Goal: Task Accomplishment & Management: Manage account settings

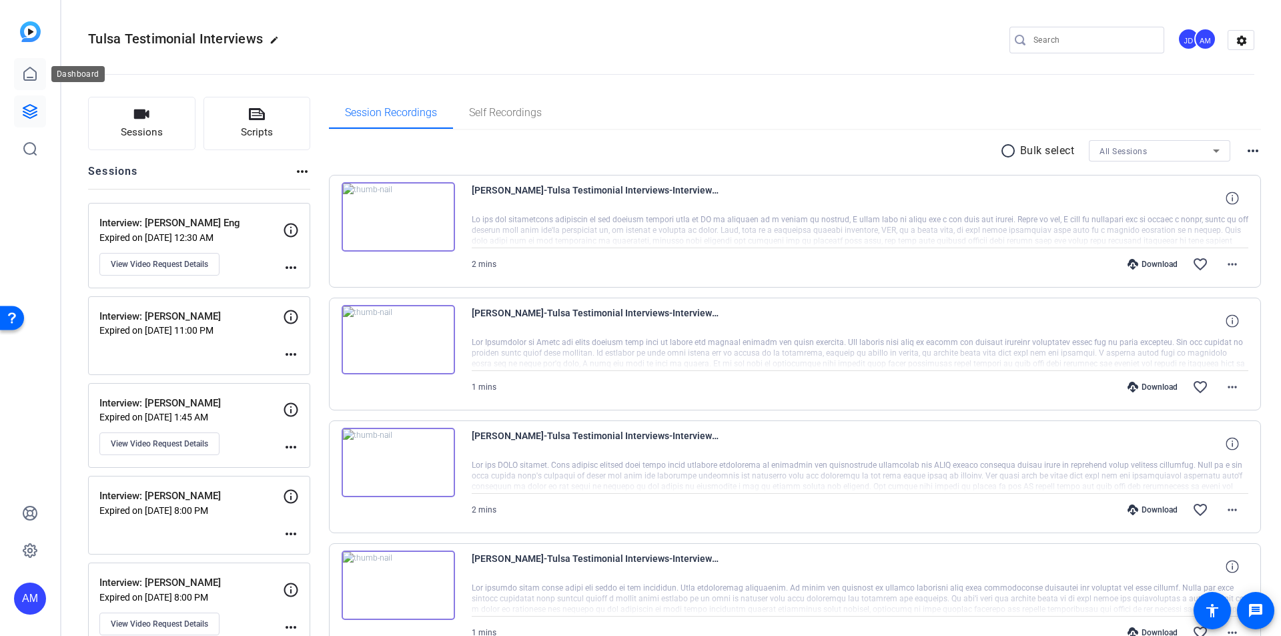
click at [36, 84] on link at bounding box center [30, 74] width 32 height 32
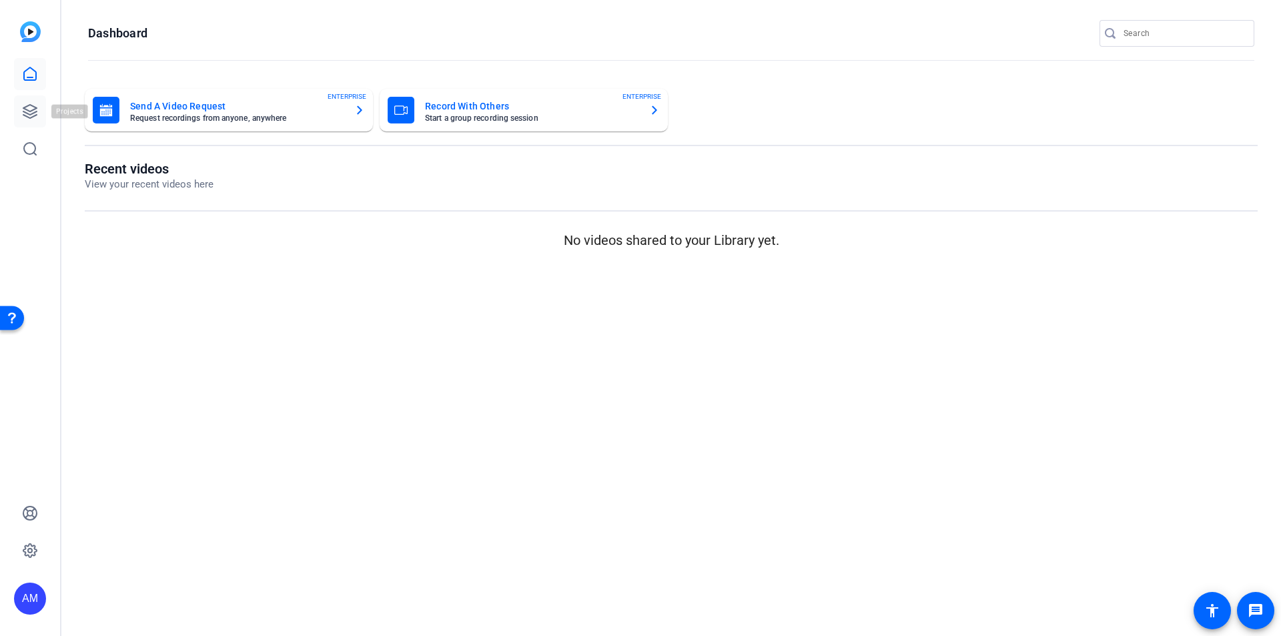
click at [17, 111] on link at bounding box center [30, 111] width 32 height 32
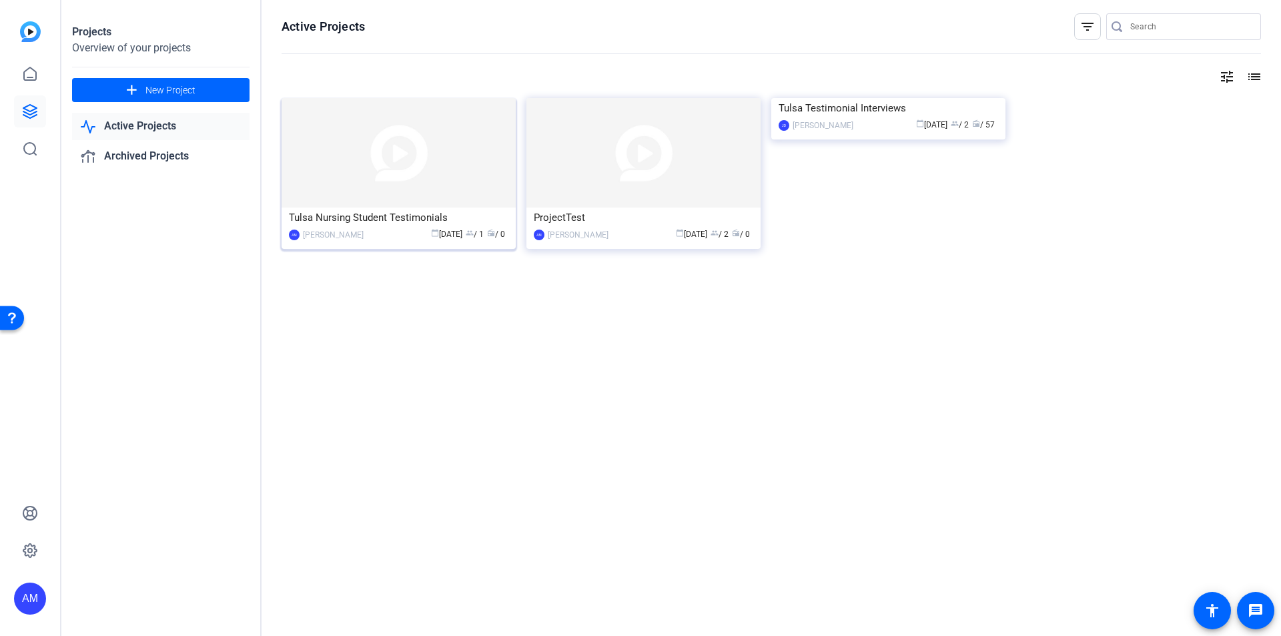
click at [413, 156] on img at bounding box center [398, 152] width 234 height 109
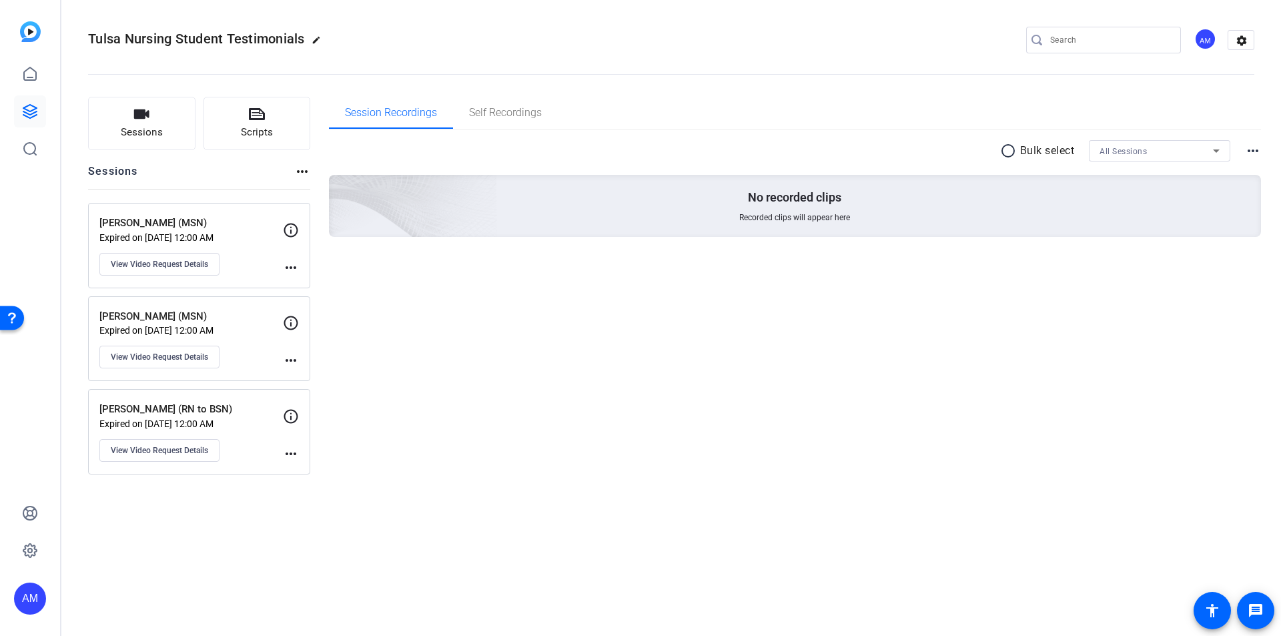
click at [288, 270] on mat-icon "more_horiz" at bounding box center [291, 267] width 16 height 16
click at [243, 241] on div at bounding box center [640, 318] width 1281 height 636
click at [183, 265] on span "View Video Request Details" at bounding box center [159, 264] width 97 height 11
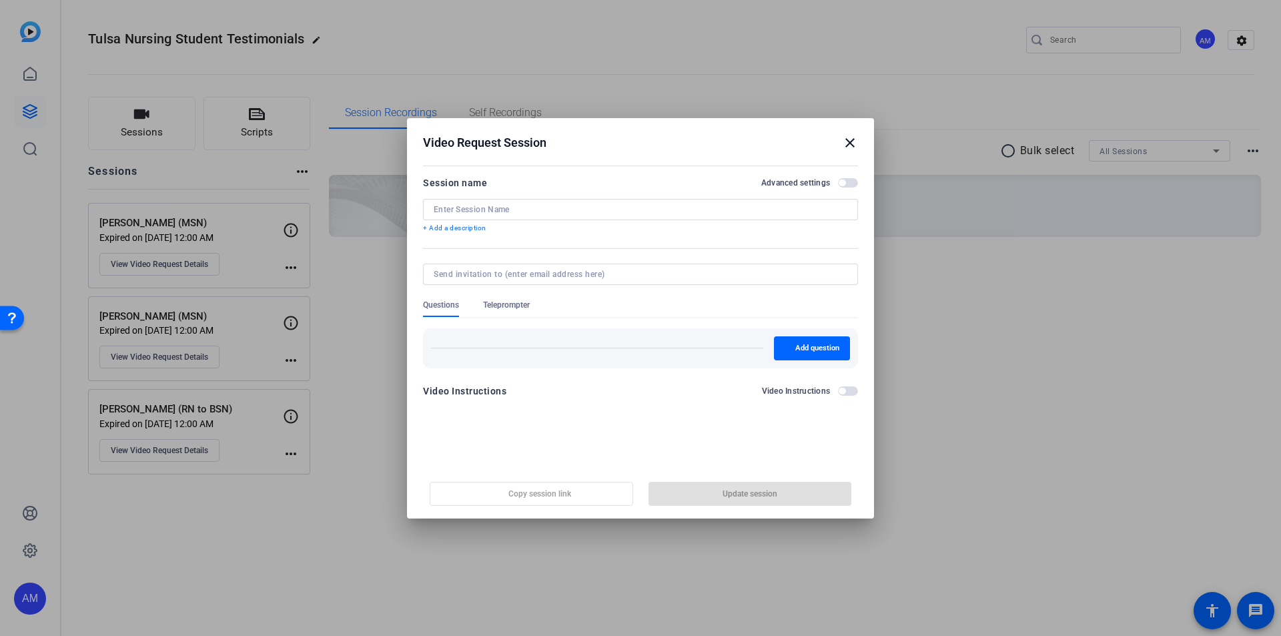
type input "Jessika Evans (MSN)"
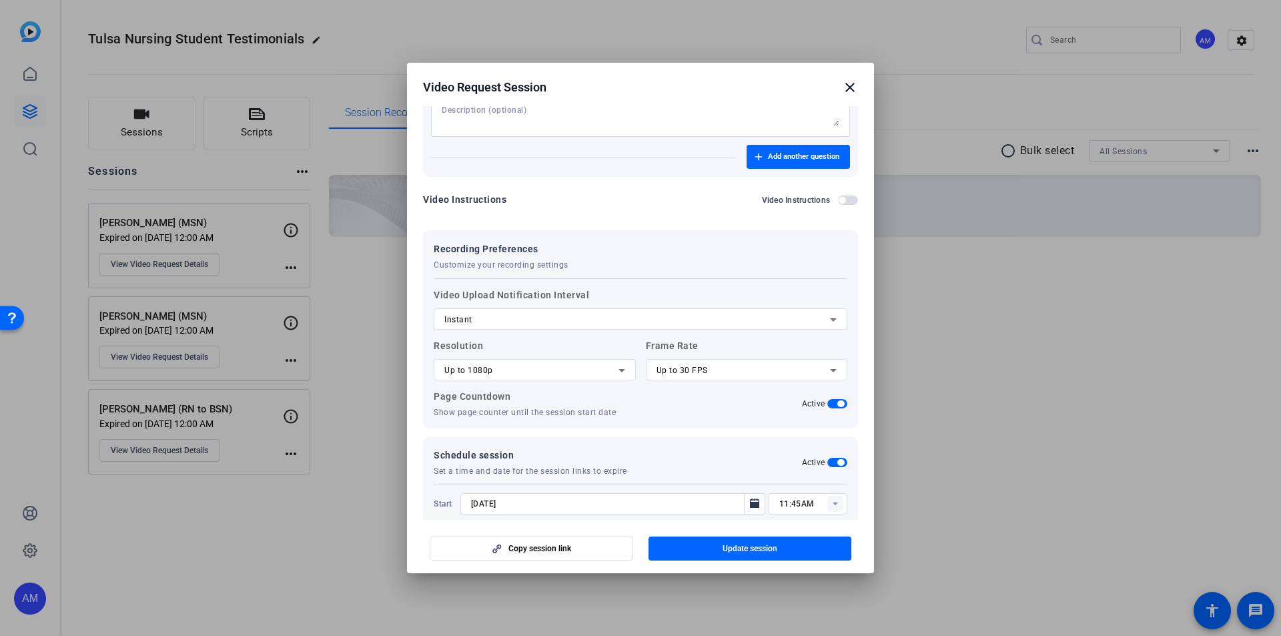
scroll to position [1048, 0]
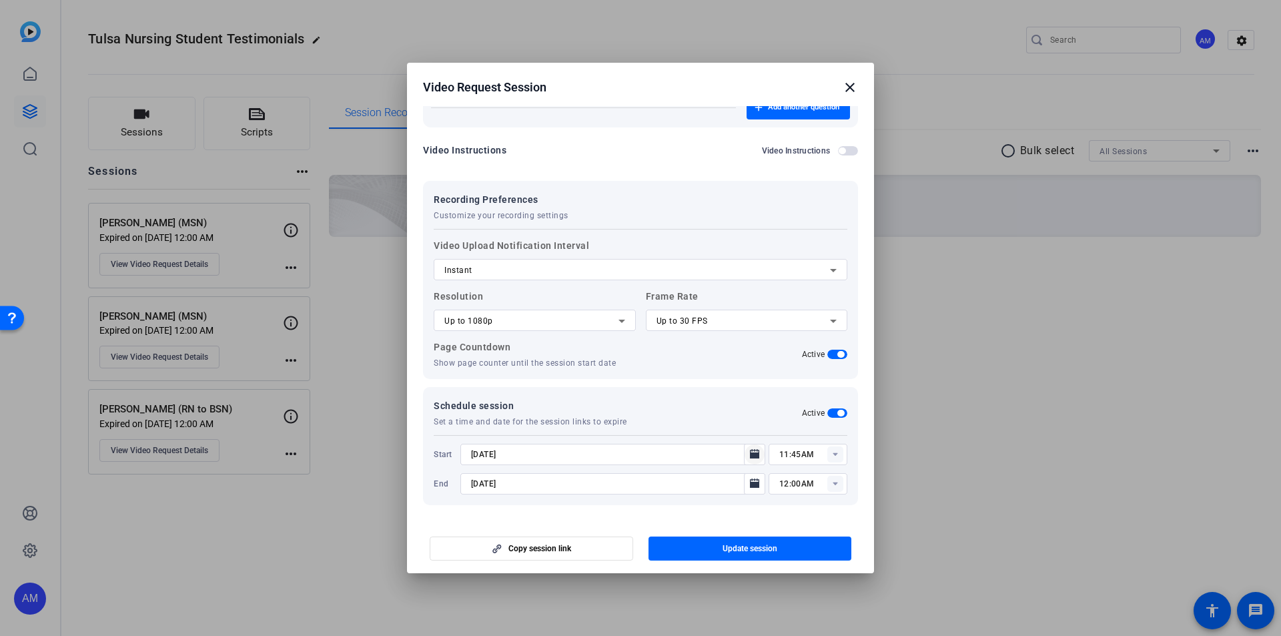
click at [749, 461] on icon "Open calendar" at bounding box center [754, 454] width 11 height 16
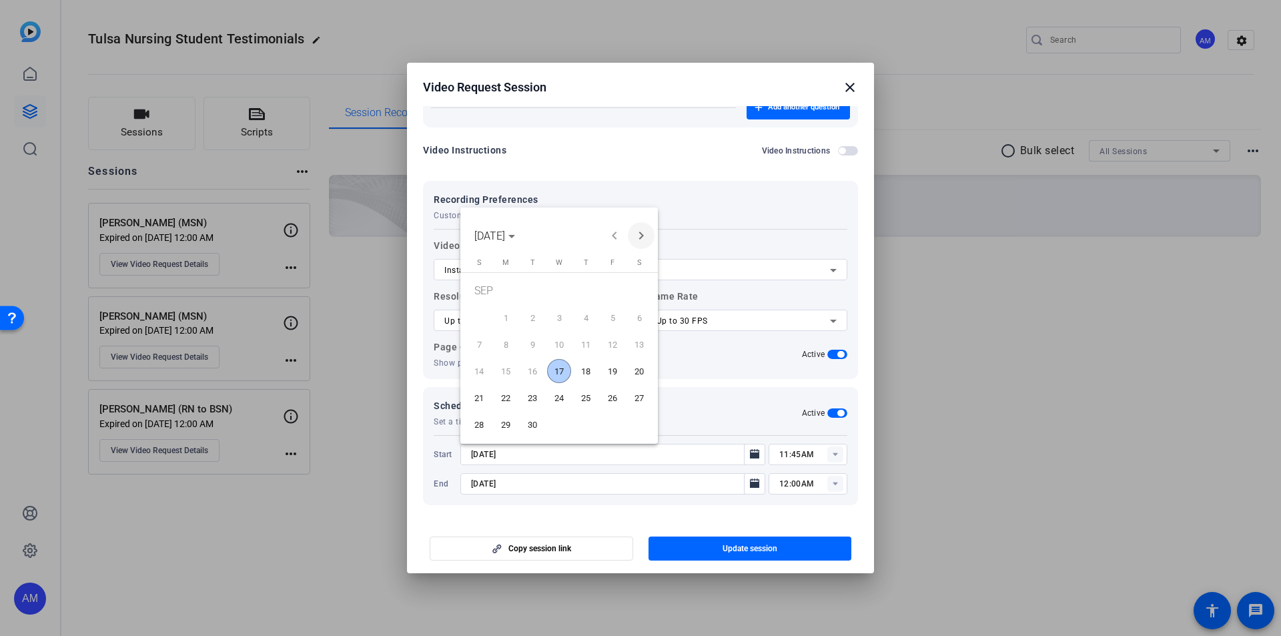
click at [636, 239] on span "Next month" at bounding box center [641, 235] width 27 height 27
click at [618, 291] on span "3" at bounding box center [612, 292] width 24 height 27
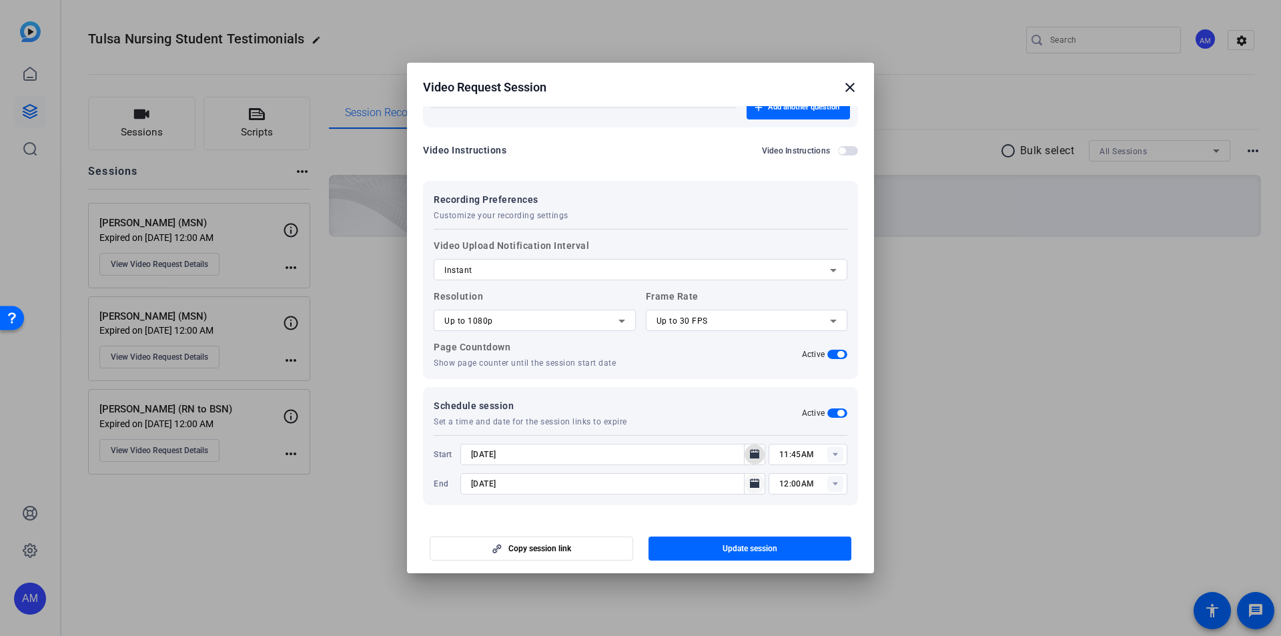
click at [750, 485] on icon "Open calendar" at bounding box center [754, 482] width 9 height 9
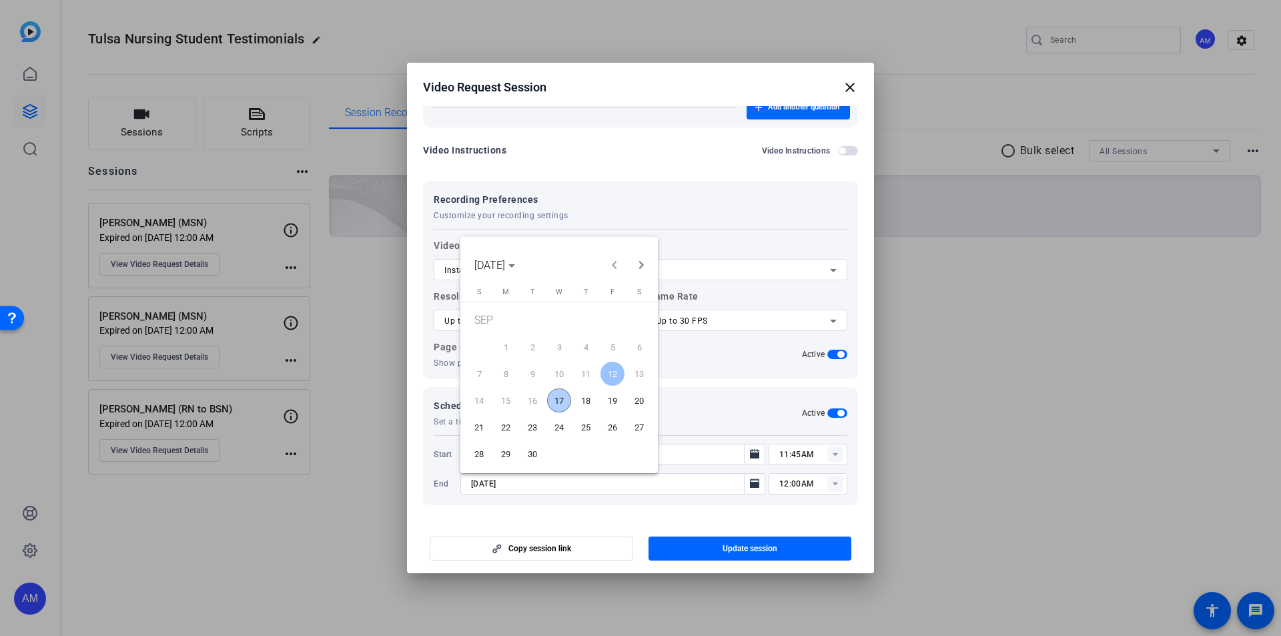
click at [750, 450] on div at bounding box center [640, 318] width 1281 height 636
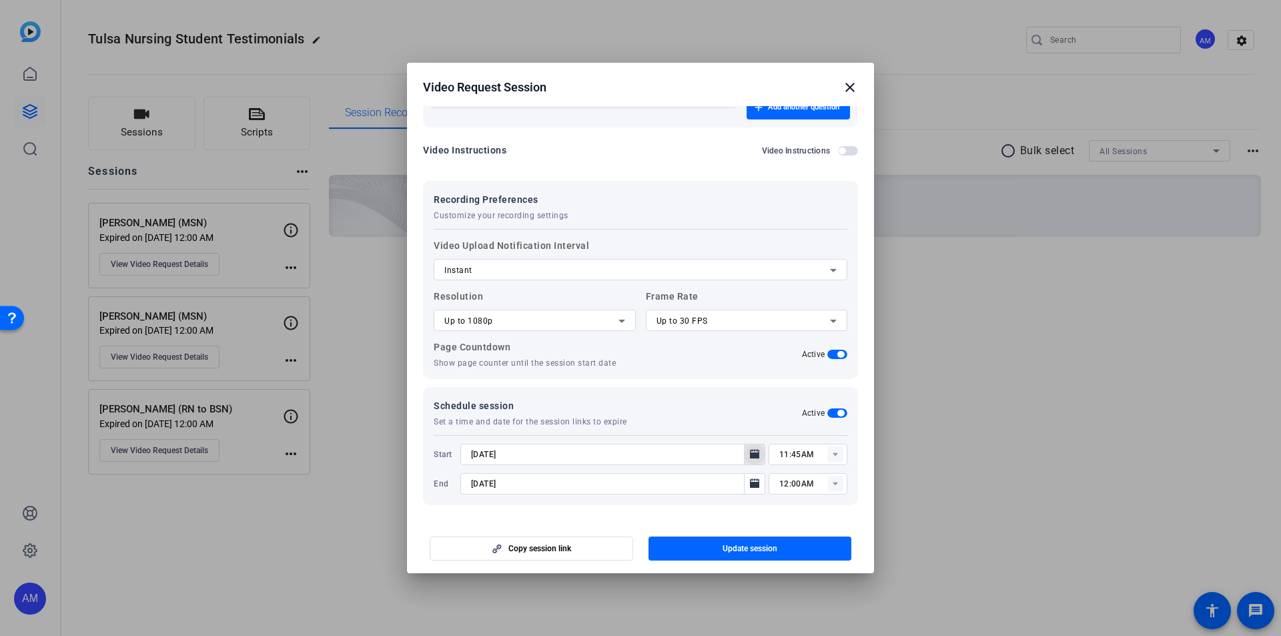
click at [752, 449] on icon "Open calendar" at bounding box center [754, 454] width 11 height 16
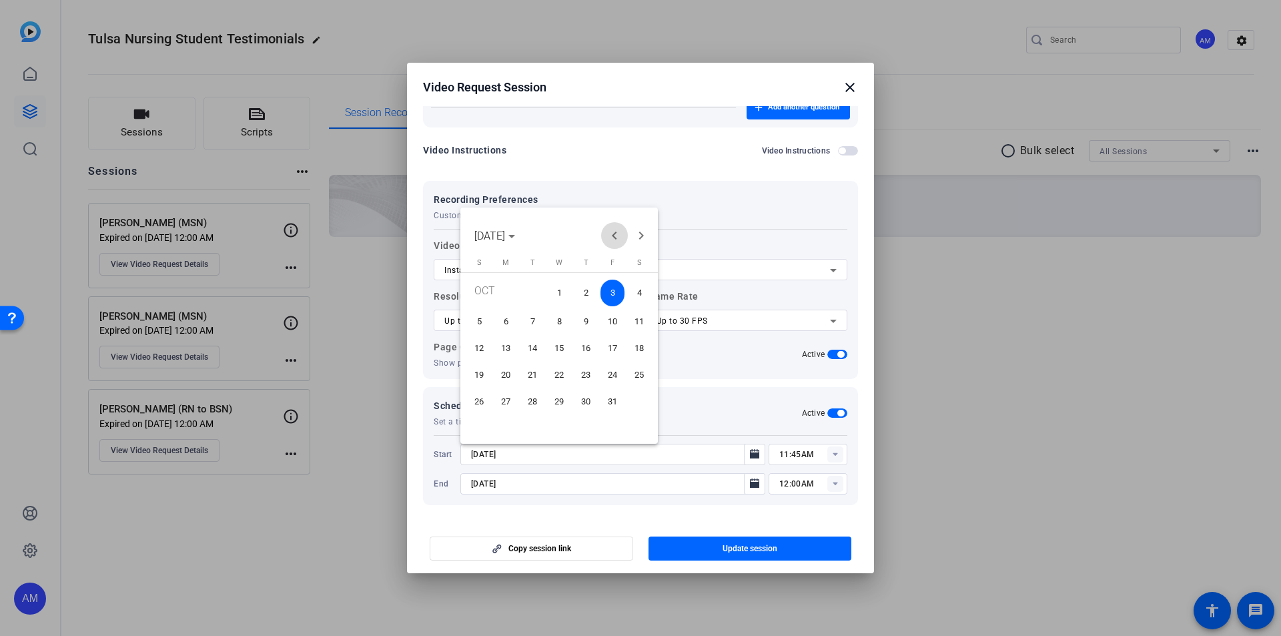
click at [608, 227] on span "Previous month" at bounding box center [614, 235] width 27 height 27
click at [562, 382] on span "17" at bounding box center [559, 371] width 24 height 24
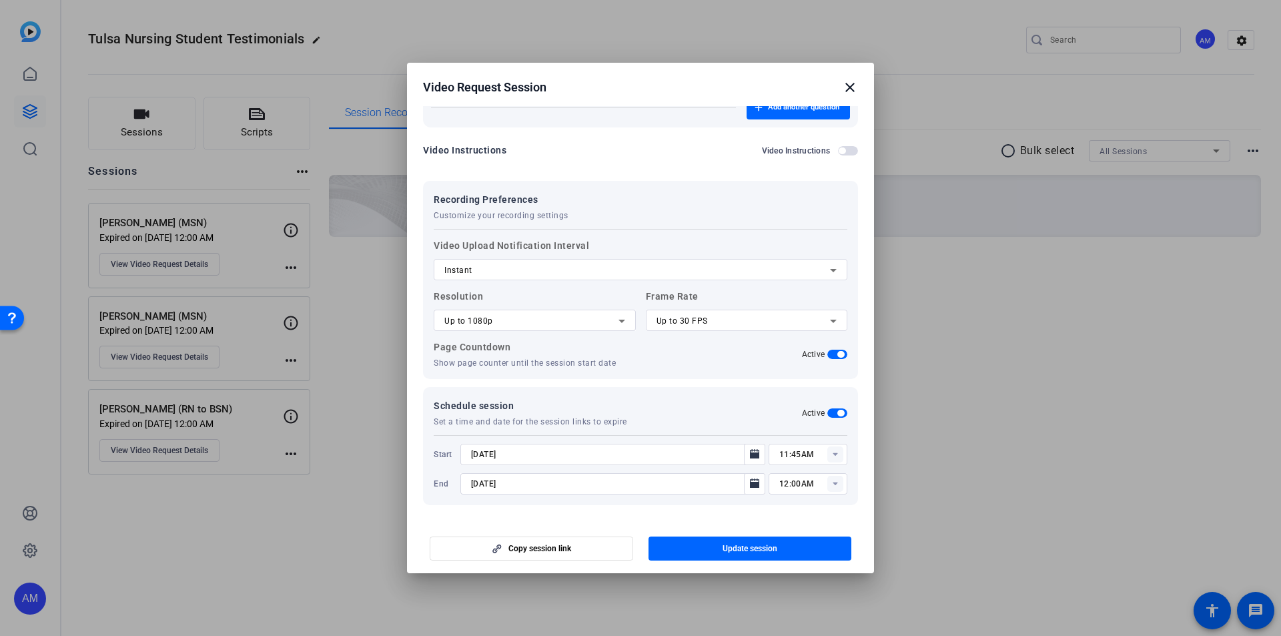
type input "9/17/2025"
click at [752, 480] on icon "Open calendar" at bounding box center [754, 482] width 9 height 9
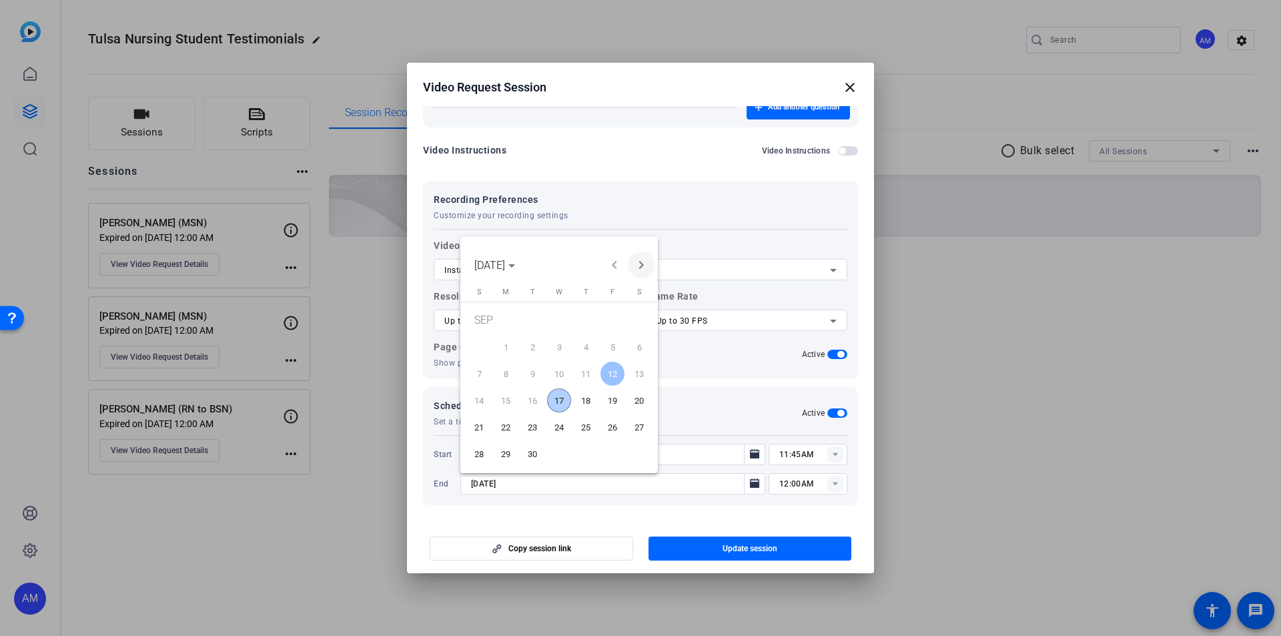
click at [637, 257] on span "Next month" at bounding box center [641, 264] width 27 height 27
click at [611, 323] on span "3" at bounding box center [612, 322] width 24 height 27
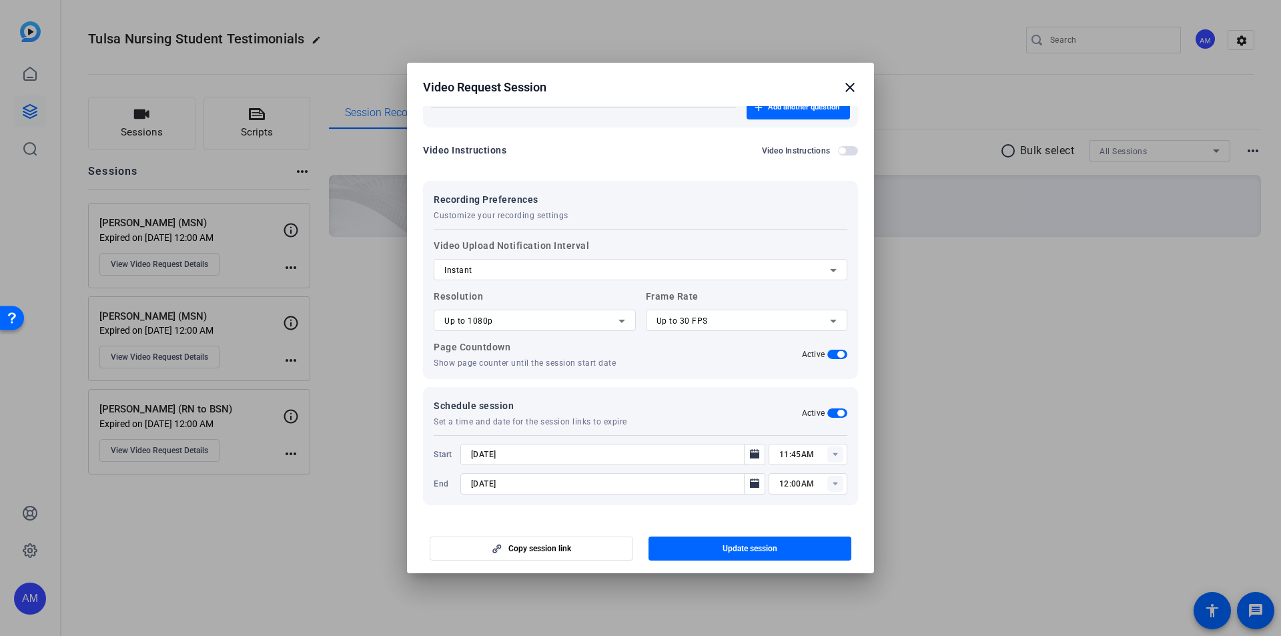
type input "10/3/2025"
click at [834, 454] on rect at bounding box center [835, 454] width 16 height 16
click at [792, 315] on span "10:30AM" at bounding box center [789, 317] width 35 height 9
type input "10:30AM"
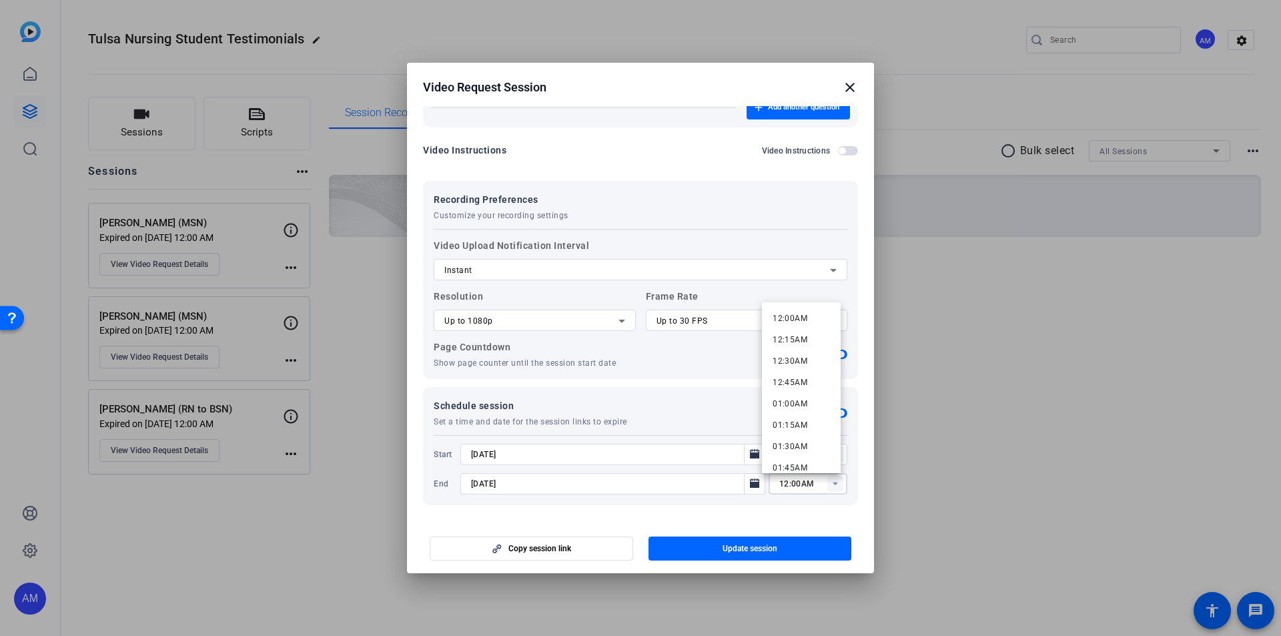
drag, startPoint x: 797, startPoint y: 483, endPoint x: 774, endPoint y: 484, distance: 23.4
click at [779, 484] on input "12:00AM" at bounding box center [813, 484] width 68 height 16
type input "11:59PM"
click at [812, 509] on div at bounding box center [807, 501] width 79 height 15
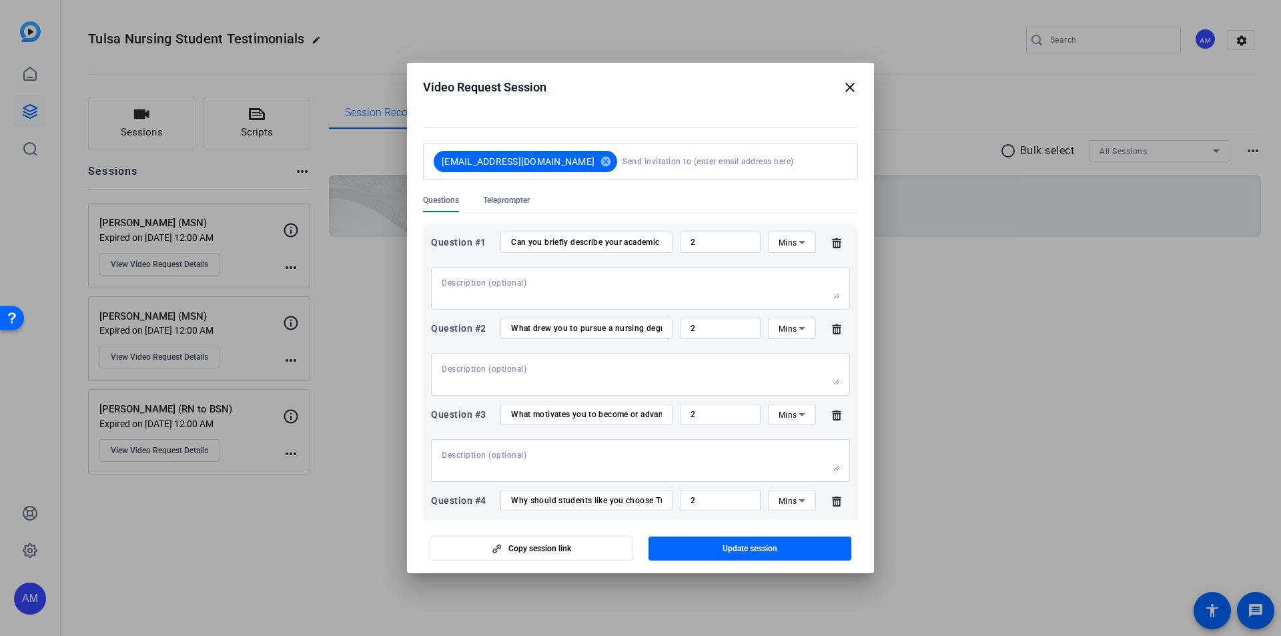
scroll to position [0, 0]
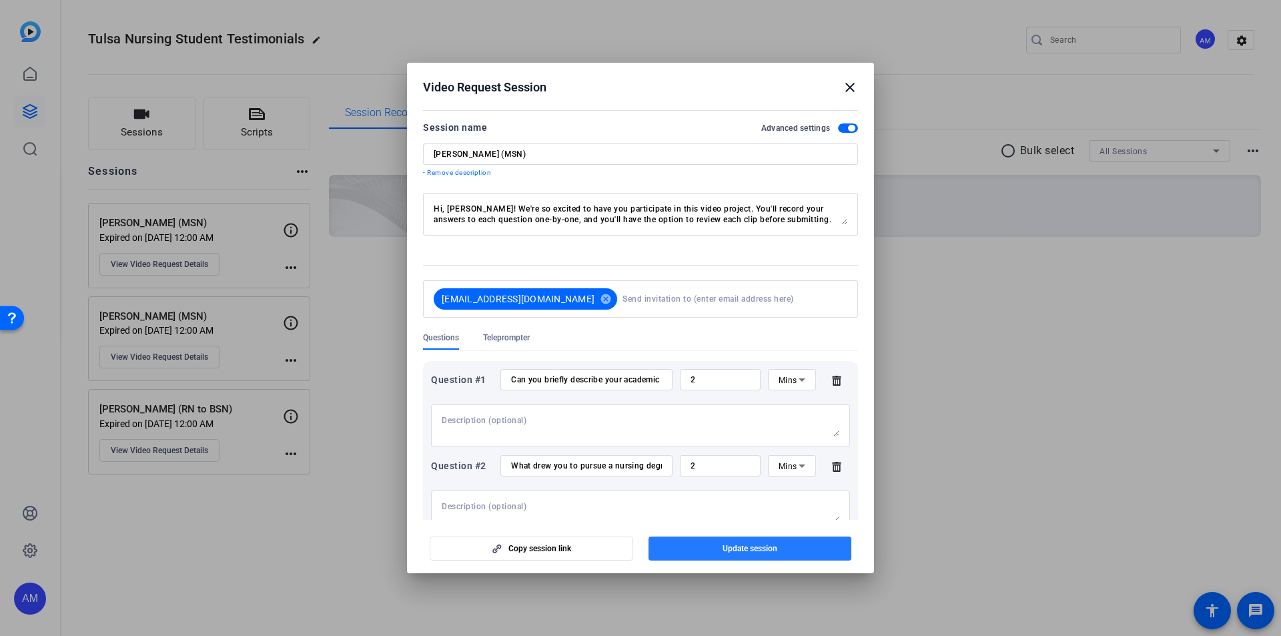
click at [738, 550] on span "Update session" at bounding box center [749, 548] width 55 height 11
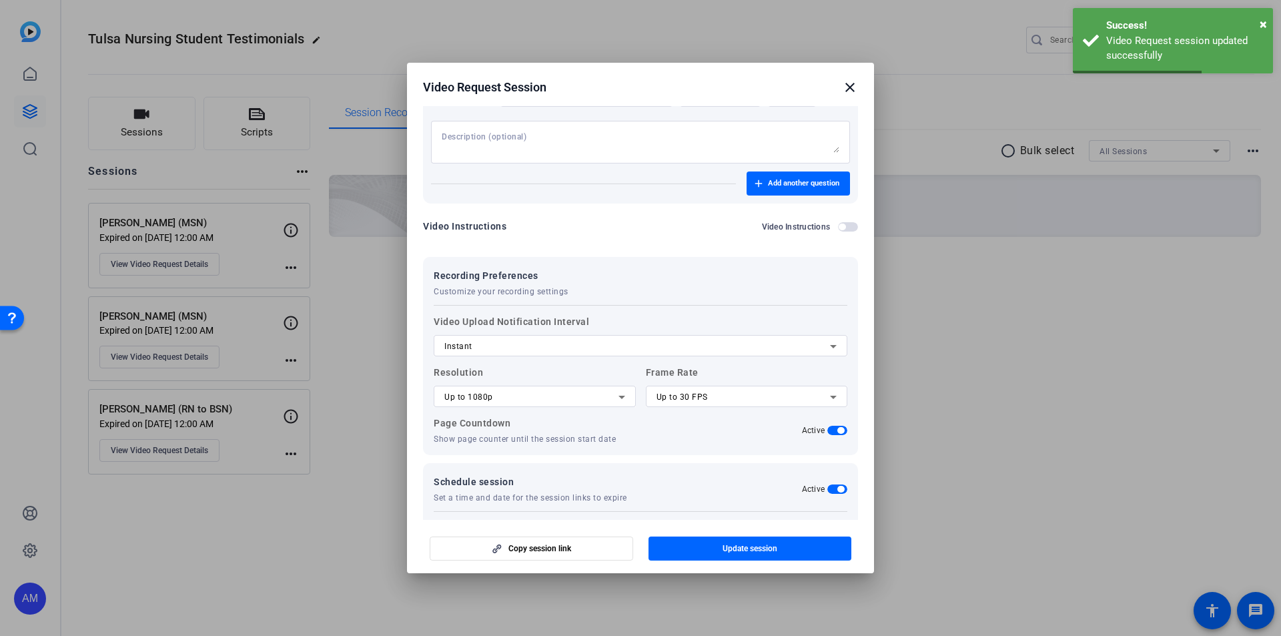
scroll to position [1048, 0]
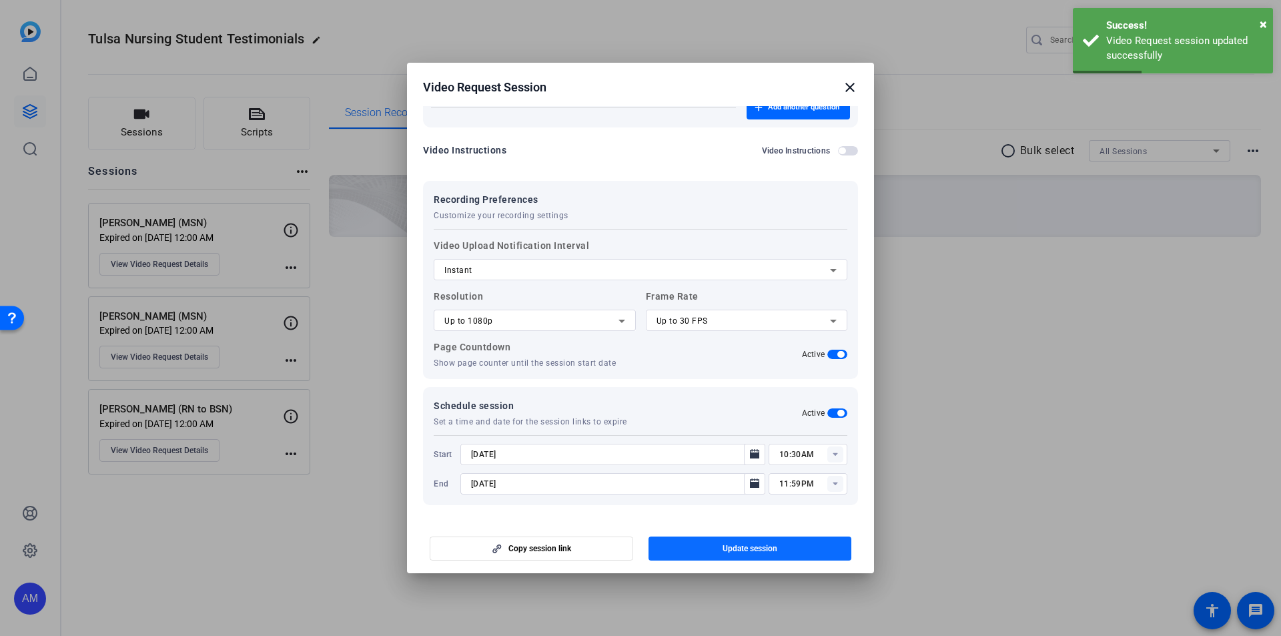
click at [736, 551] on span "Update session" at bounding box center [749, 548] width 55 height 11
click at [855, 93] on mat-icon "close" at bounding box center [850, 87] width 16 height 16
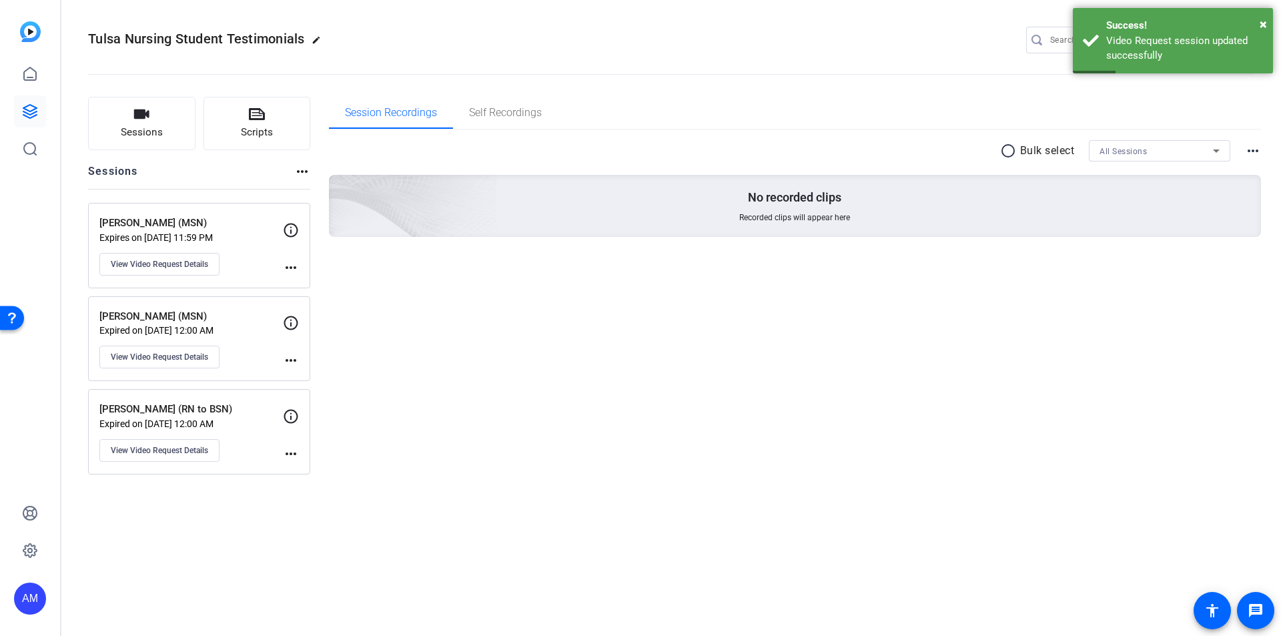
click at [292, 362] on mat-icon "more_horiz" at bounding box center [291, 360] width 16 height 16
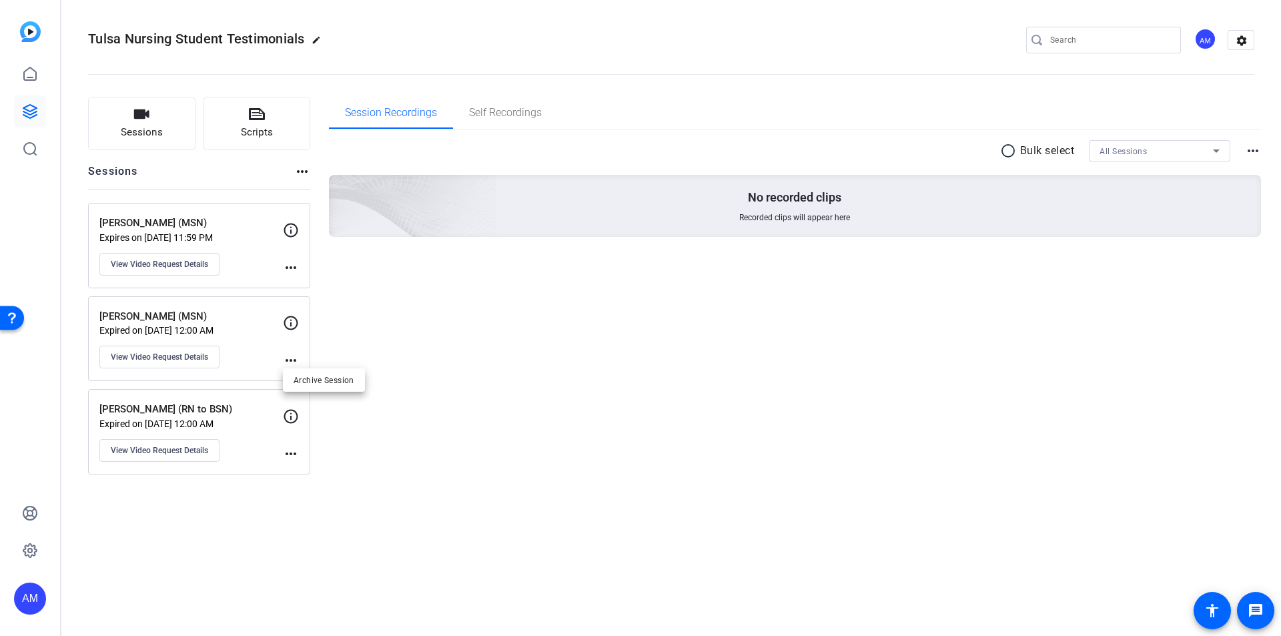
click at [206, 323] on div at bounding box center [640, 318] width 1281 height 636
click at [218, 319] on p "[PERSON_NAME] (MSN)" at bounding box center [190, 316] width 183 height 15
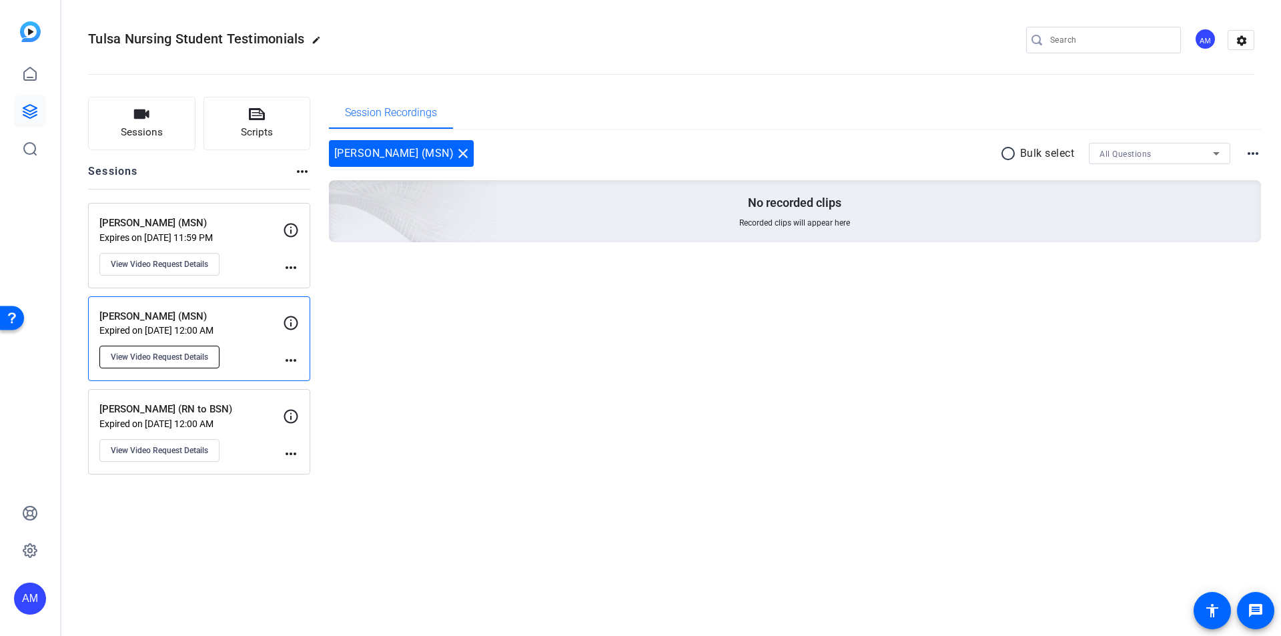
click at [190, 353] on span "View Video Request Details" at bounding box center [159, 357] width 97 height 11
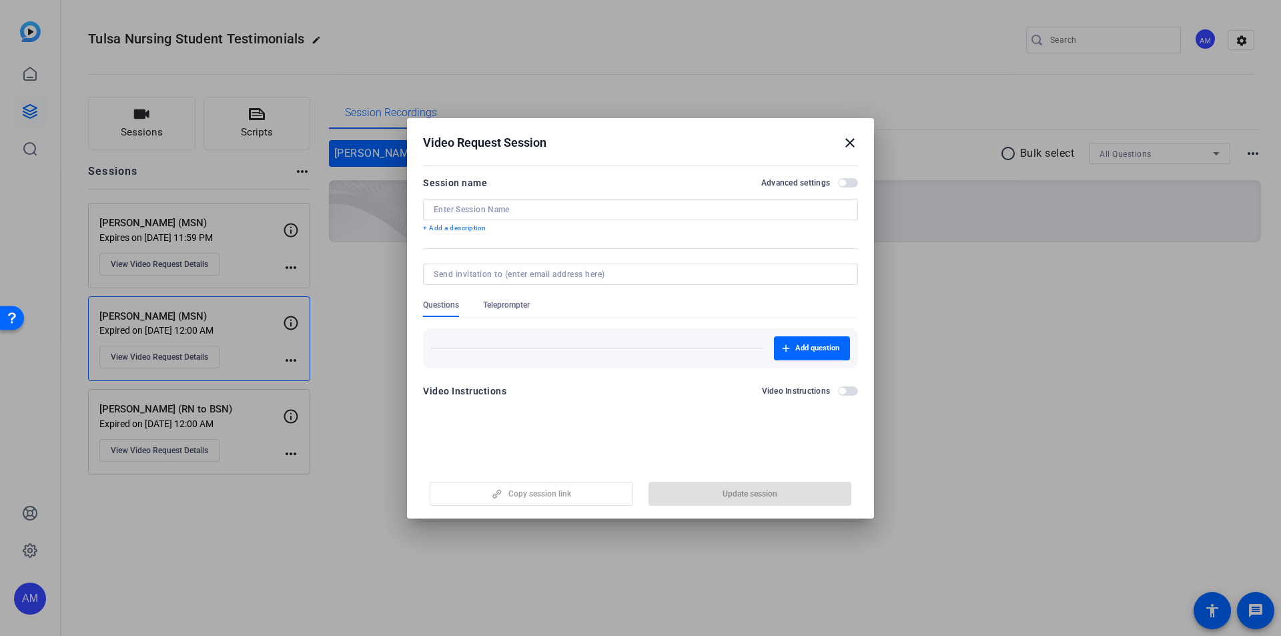
type input "[PERSON_NAME] (MSN)"
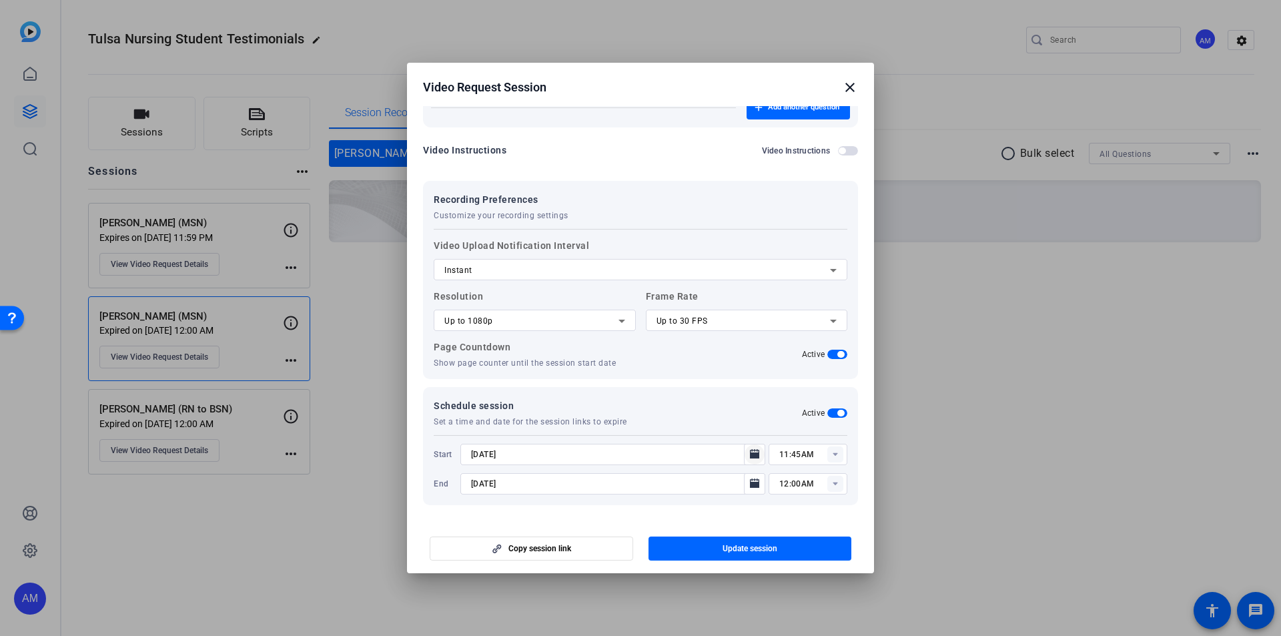
click at [746, 455] on mat-icon "Open calendar" at bounding box center [754, 454] width 16 height 16
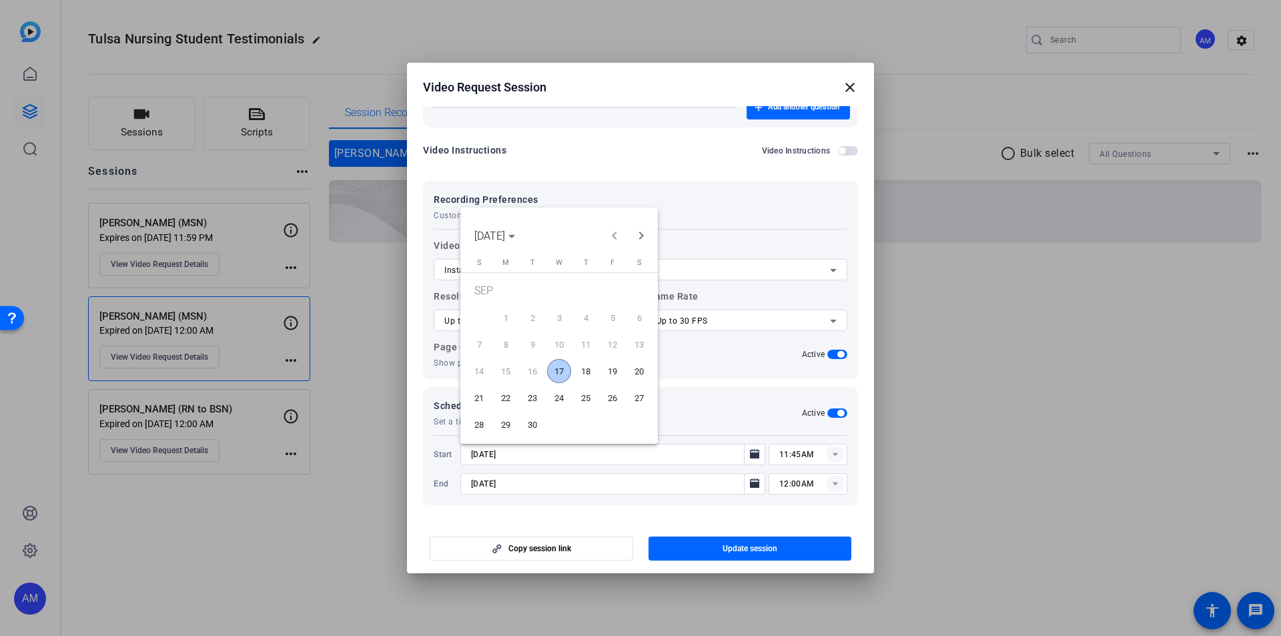
click at [555, 371] on span "17" at bounding box center [559, 371] width 24 height 24
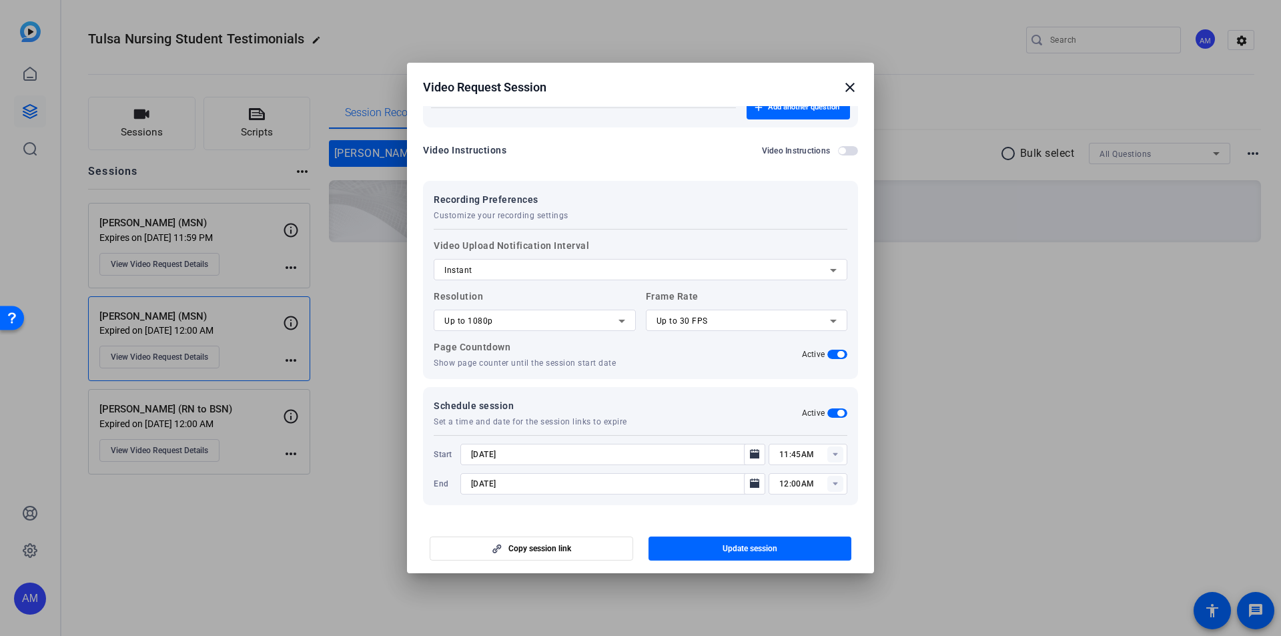
type input "9/17/2025"
click at [750, 483] on icon "Open calendar" at bounding box center [754, 482] width 9 height 9
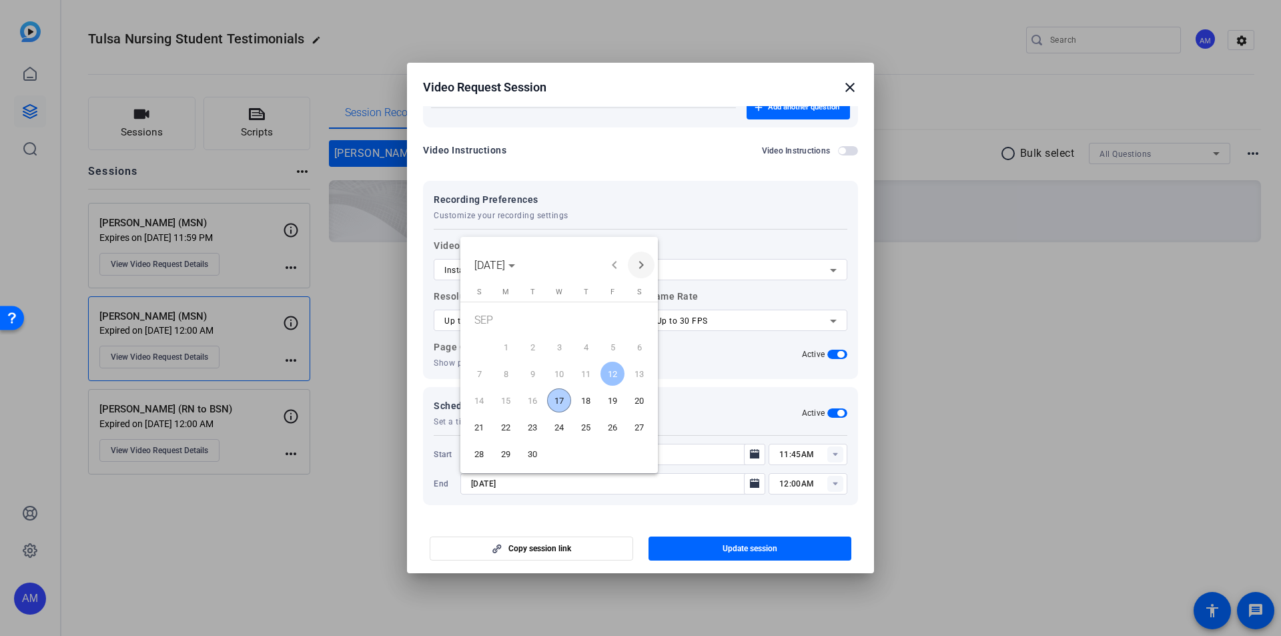
click at [640, 271] on span "Next month" at bounding box center [641, 264] width 27 height 27
click at [613, 317] on span "3" at bounding box center [612, 322] width 24 height 27
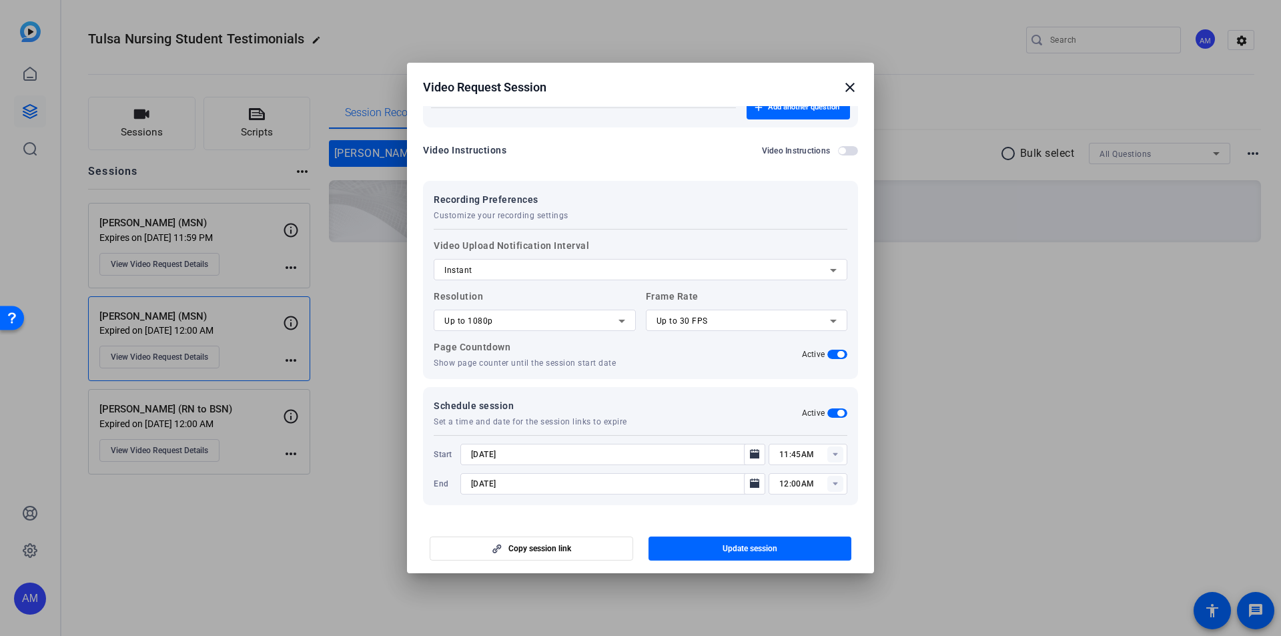
type input "10/3/2025"
click at [802, 453] on input "11:45AM" at bounding box center [813, 454] width 68 height 16
click at [795, 386] on span "10:30AM" at bounding box center [789, 384] width 35 height 9
type input "10:30AM"
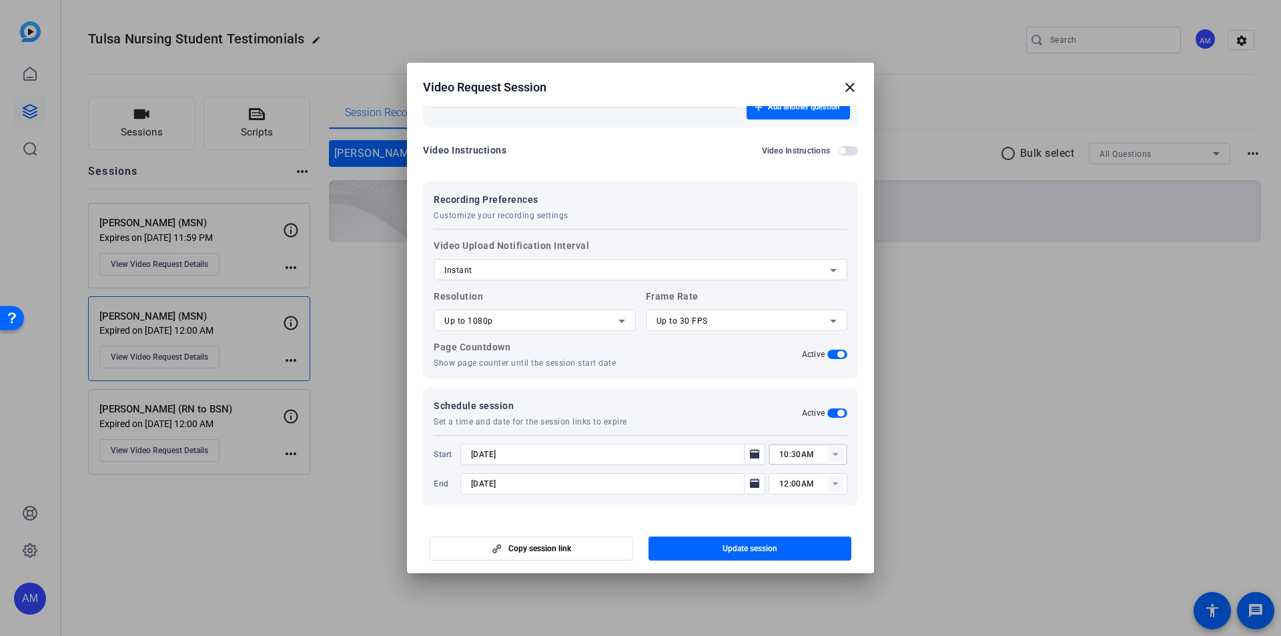
click at [827, 482] on rect at bounding box center [835, 484] width 16 height 16
click at [806, 476] on input "12:00AM" at bounding box center [813, 484] width 68 height 16
type input "11:59PM"
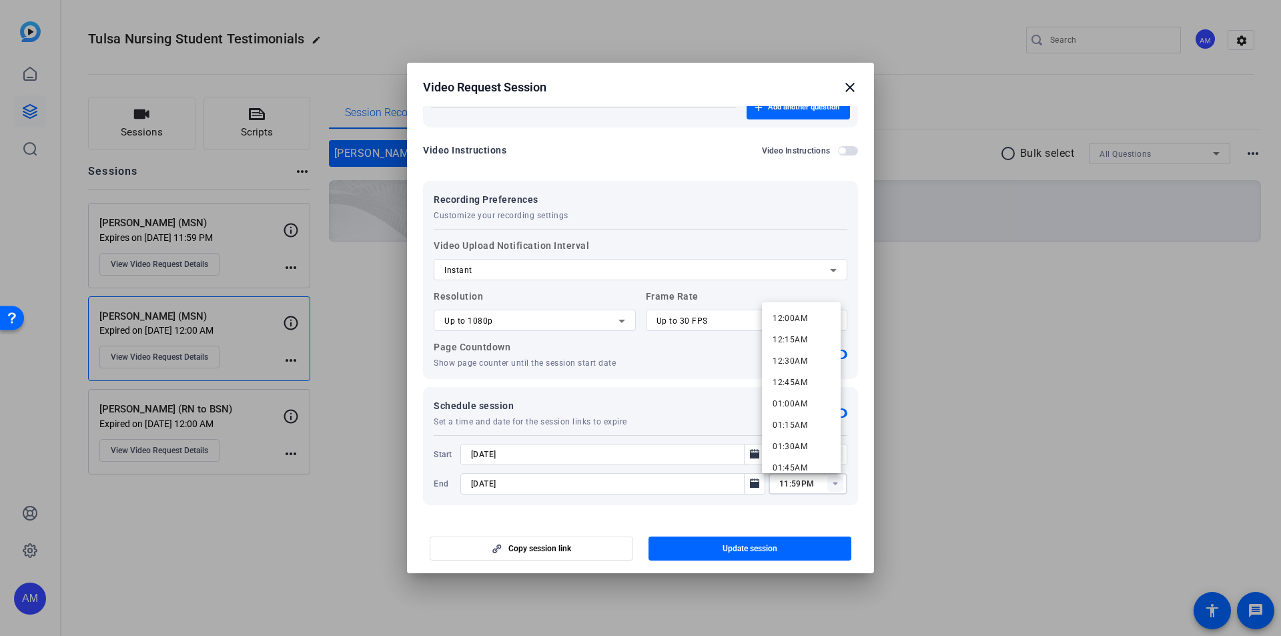
click at [750, 515] on mat-dialog-content "Session name Advanced settings Lou Anne Treadwell (MSN) - Remove description la…" at bounding box center [640, 312] width 467 height 413
click at [755, 546] on span "Update session" at bounding box center [749, 548] width 55 height 11
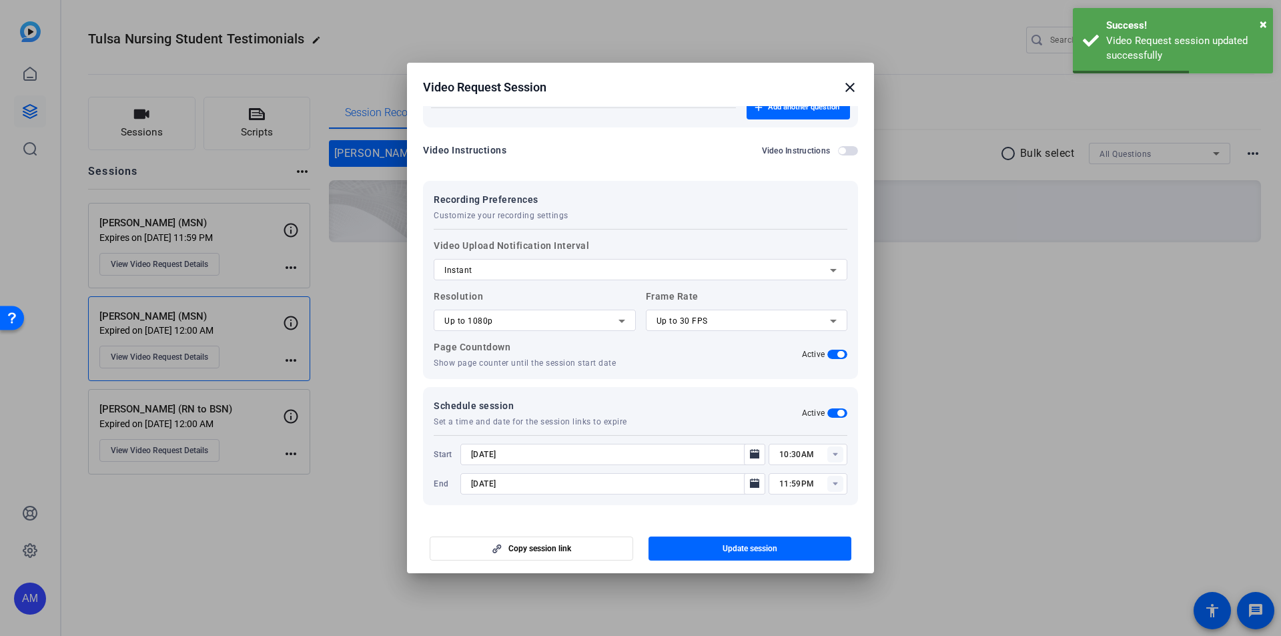
click at [848, 88] on mat-icon "close" at bounding box center [850, 87] width 16 height 16
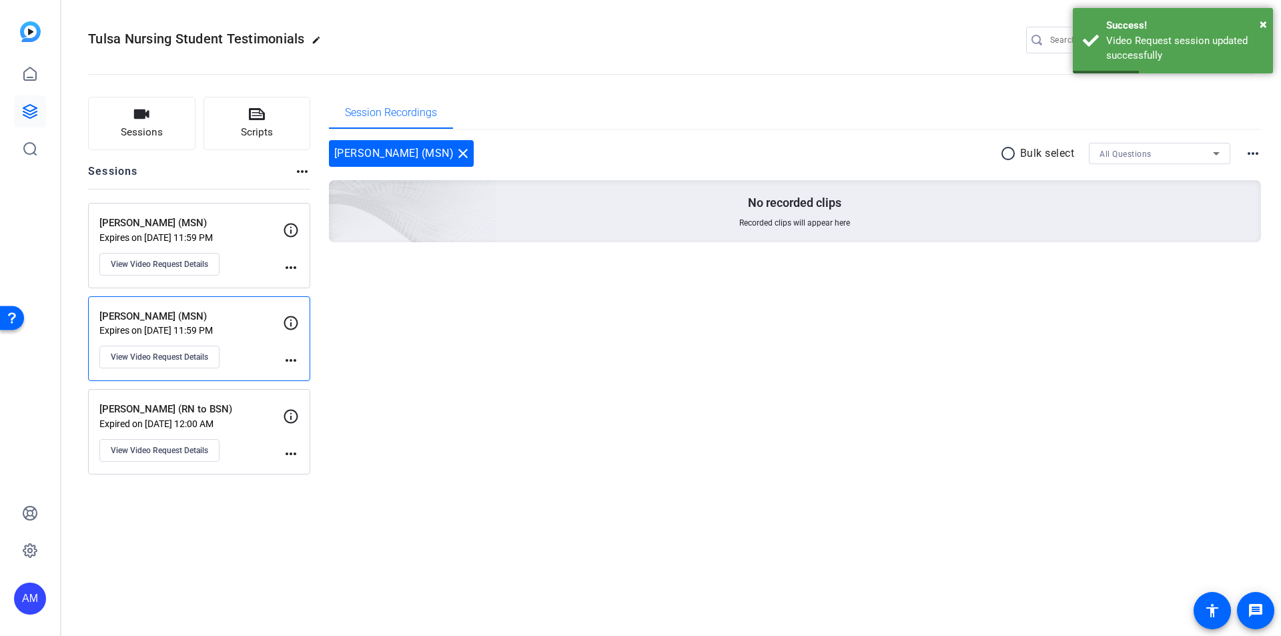
click at [219, 420] on p "Expired on Sep 12, 2025 @ 12:00 AM" at bounding box center [190, 423] width 183 height 11
click at [132, 449] on span "View Video Request Details" at bounding box center [159, 450] width 97 height 11
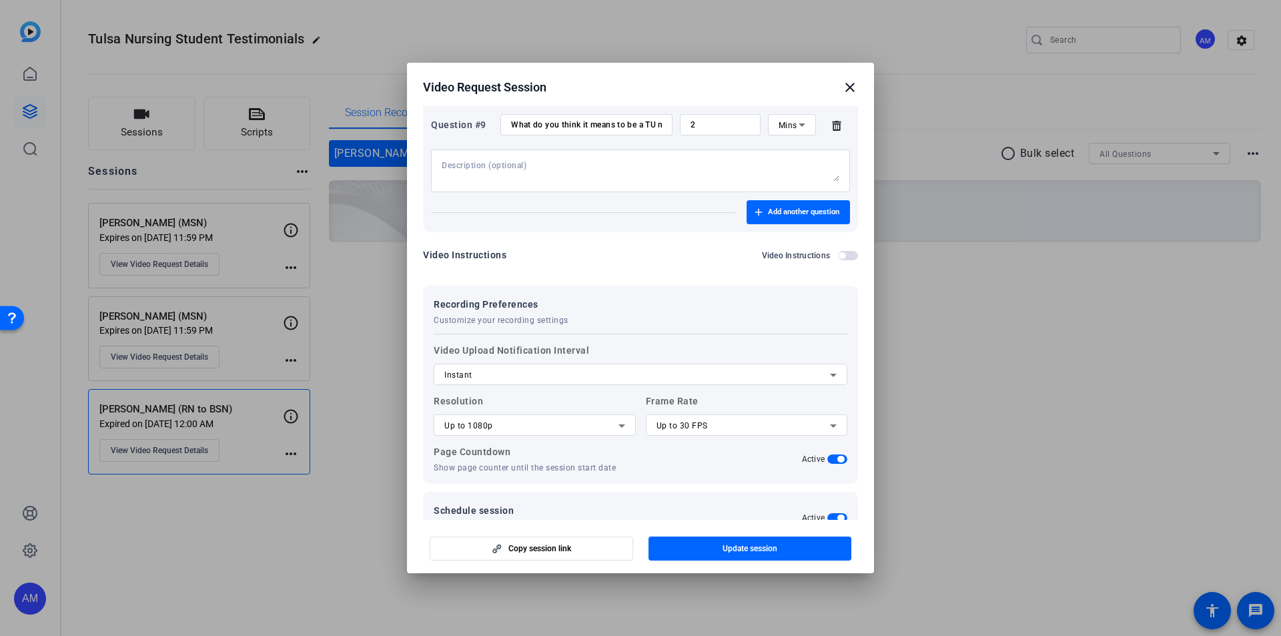
scroll to position [1048, 0]
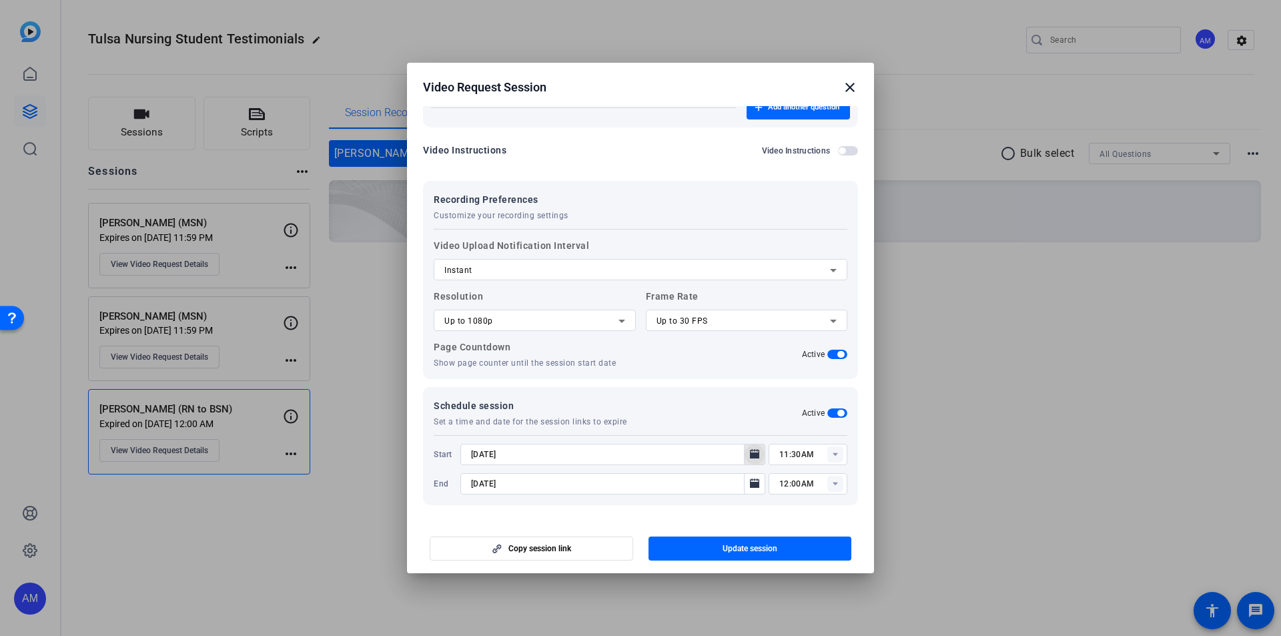
click at [750, 453] on icon "Open calendar" at bounding box center [754, 453] width 9 height 9
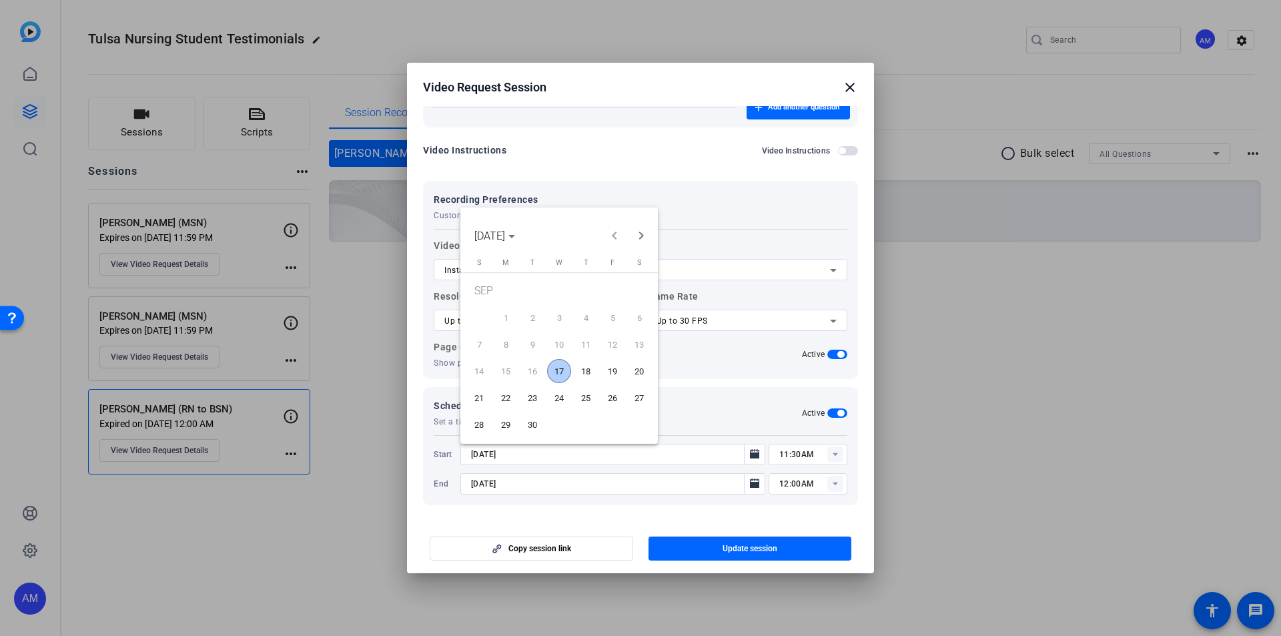
click at [562, 373] on span "17" at bounding box center [559, 371] width 24 height 24
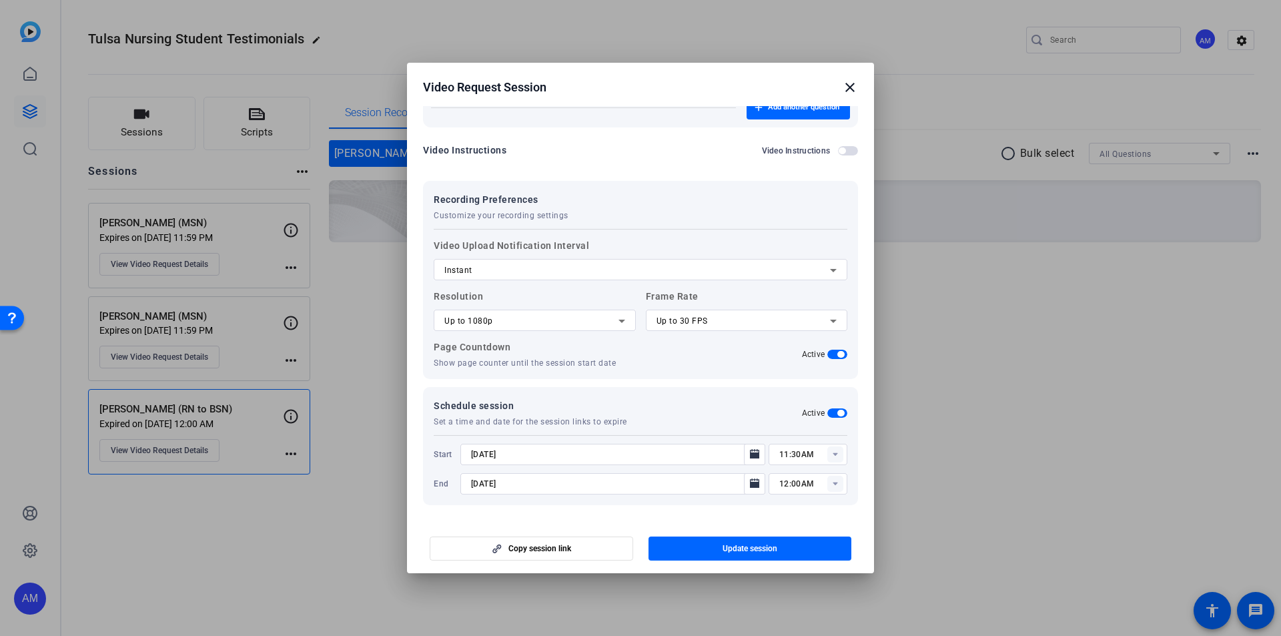
type input "9/17/2025"
click at [799, 452] on input "11:30AM" at bounding box center [813, 454] width 68 height 16
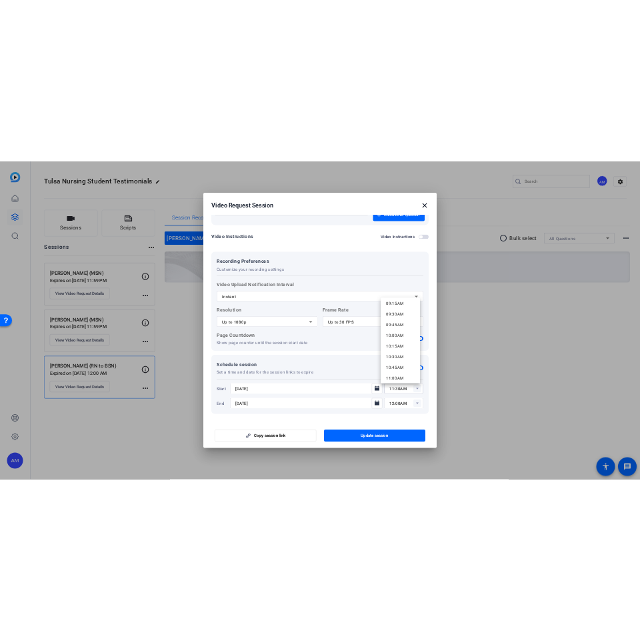
scroll to position [800, 0]
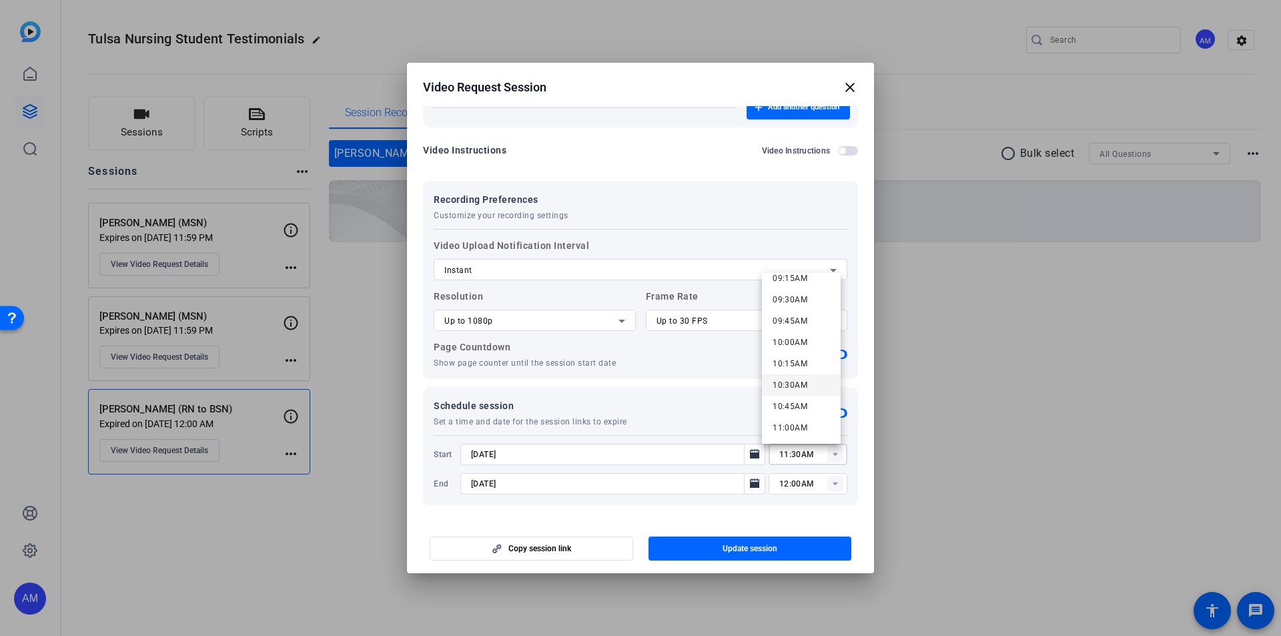
click at [804, 383] on span "10:30AM" at bounding box center [789, 384] width 35 height 9
type input "10:30AM"
click at [616, 488] on input "9/12/2025" at bounding box center [606, 484] width 270 height 16
click at [749, 484] on icon "Open calendar" at bounding box center [754, 484] width 11 height 16
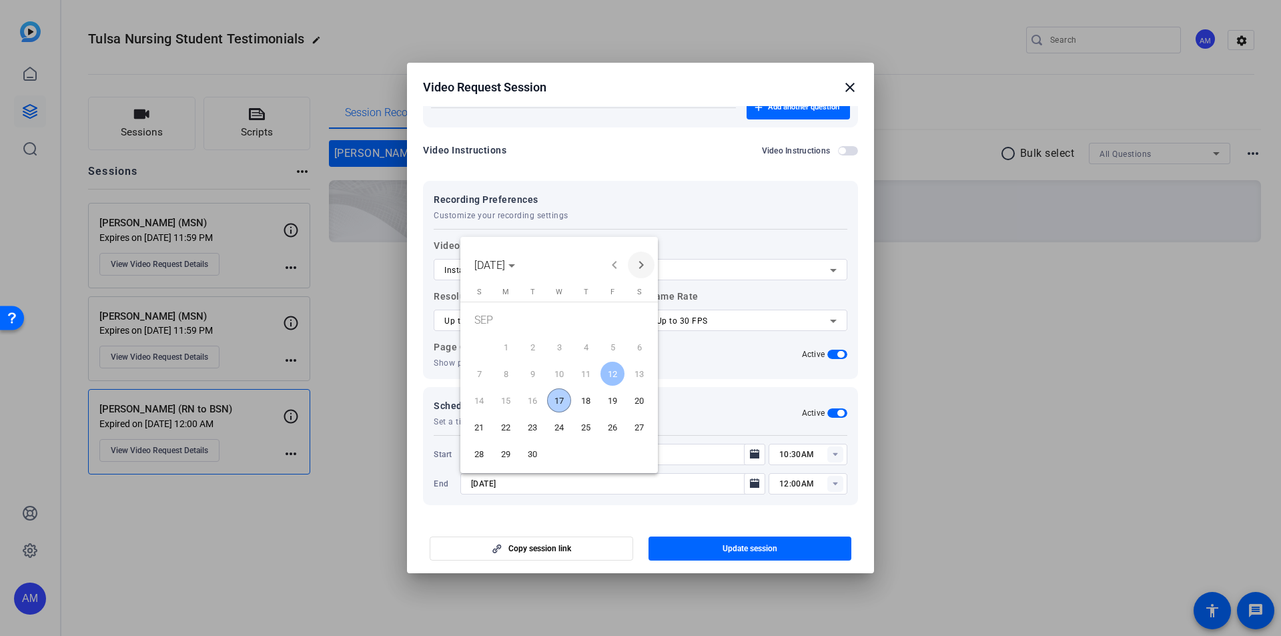
click at [636, 257] on span "Next month" at bounding box center [641, 264] width 27 height 27
click at [610, 322] on span "3" at bounding box center [612, 322] width 24 height 27
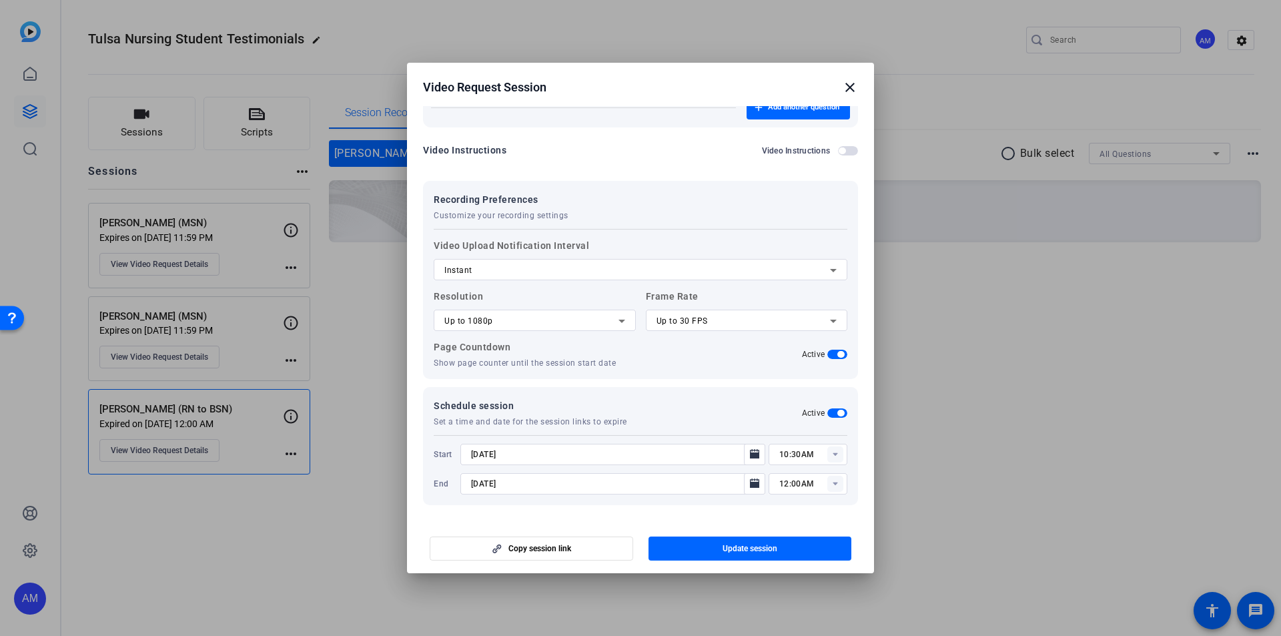
type input "10/3/2025"
click at [806, 479] on input "12:00AM" at bounding box center [813, 484] width 68 height 16
click at [797, 483] on input "12:00AM" at bounding box center [813, 484] width 68 height 16
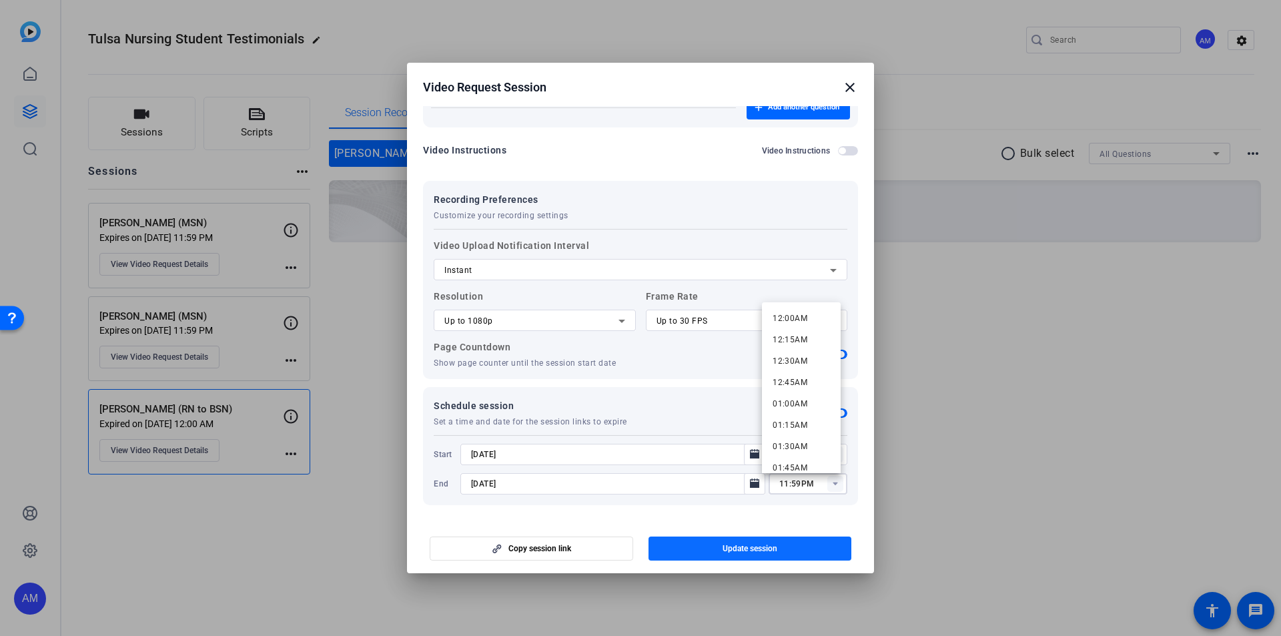
type input "11:59PM"
click at [756, 554] on span "button" at bounding box center [749, 548] width 203 height 32
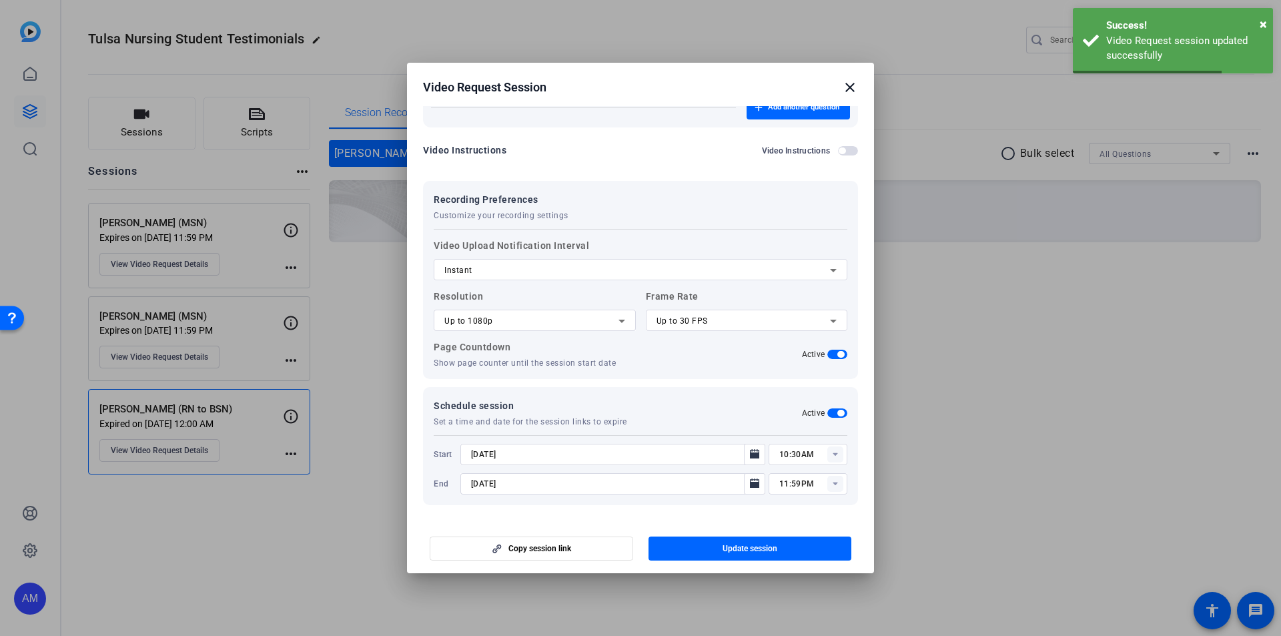
click at [850, 85] on mat-icon "close" at bounding box center [850, 87] width 16 height 16
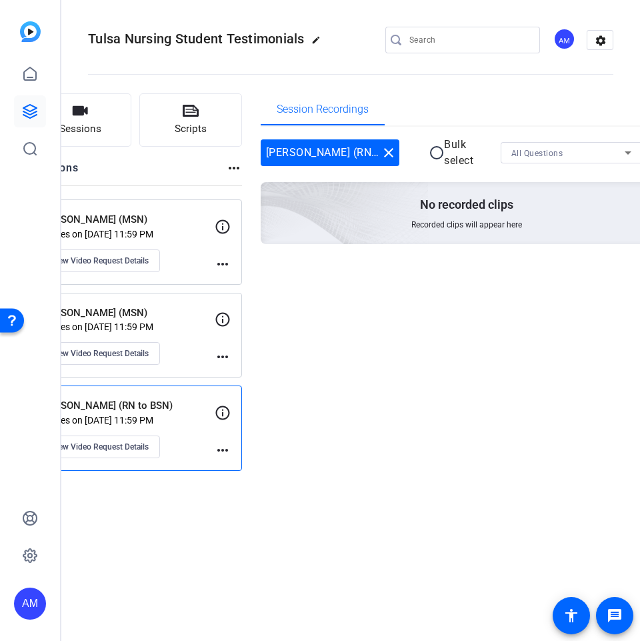
click at [393, 152] on mat-icon "close" at bounding box center [389, 153] width 16 height 16
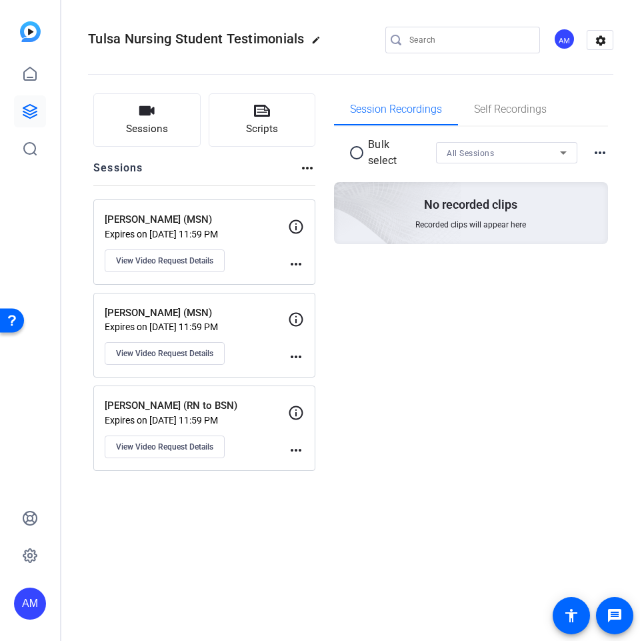
click at [249, 410] on p "Lydia Achiri-Ndalle (RN to BSN)" at bounding box center [196, 405] width 183 height 15
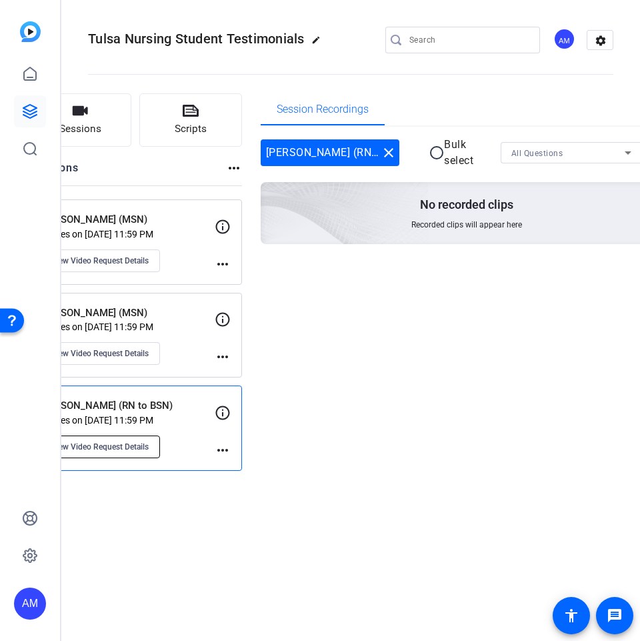
click at [118, 449] on span "View Video Request Details" at bounding box center [99, 447] width 97 height 11
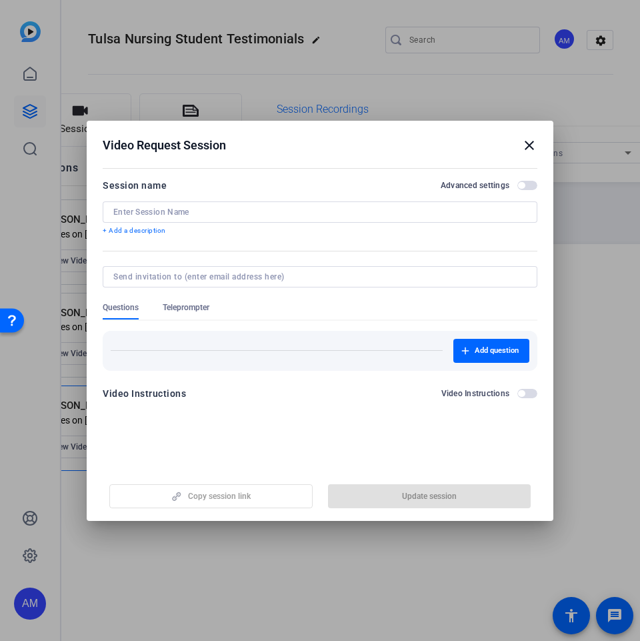
type input "Lydia Achiri-Ndalle (RN to BSN)"
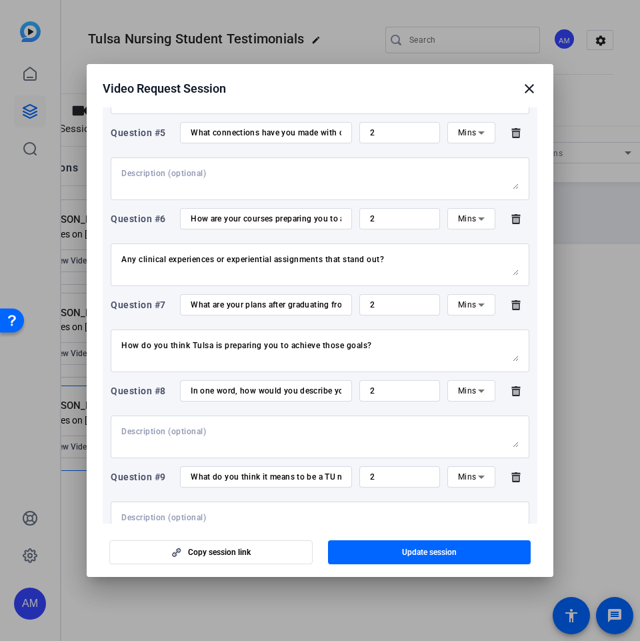
scroll to position [734, 0]
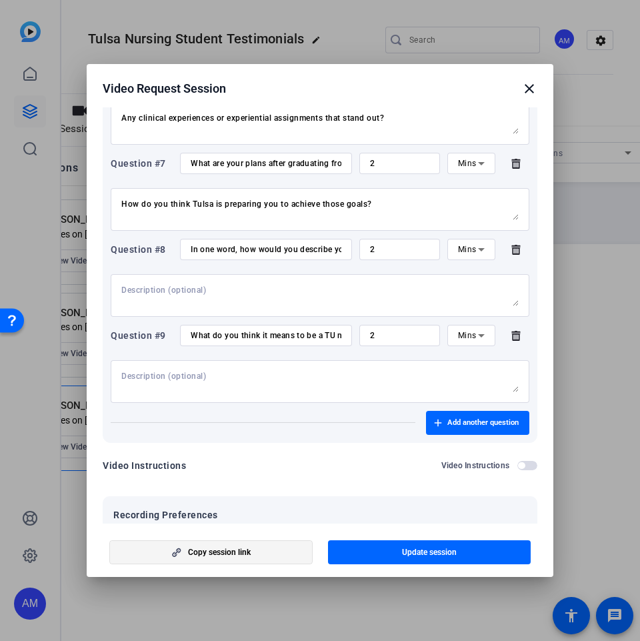
click at [255, 553] on span "button" at bounding box center [211, 552] width 202 height 32
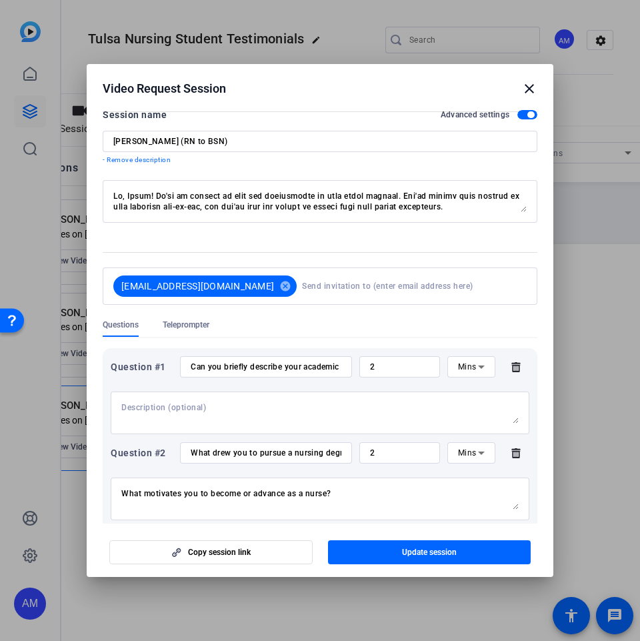
scroll to position [0, 0]
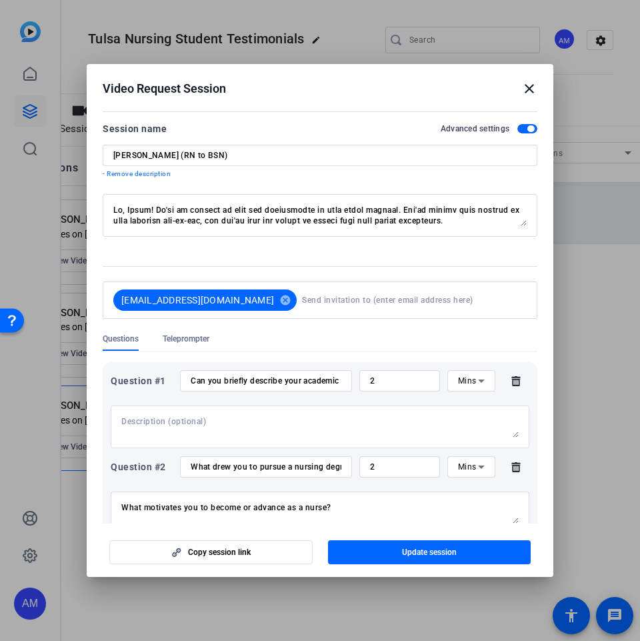
click at [529, 86] on mat-icon "close" at bounding box center [530, 89] width 16 height 16
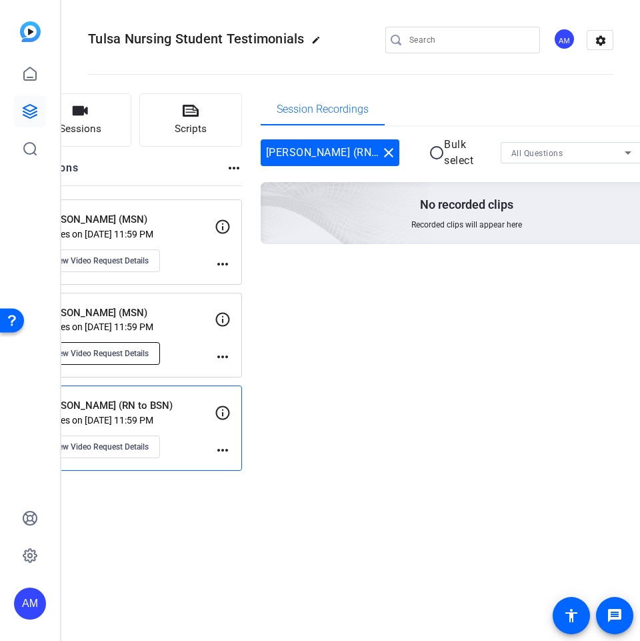
click at [126, 363] on button "View Video Request Details" at bounding box center [100, 353] width 120 height 23
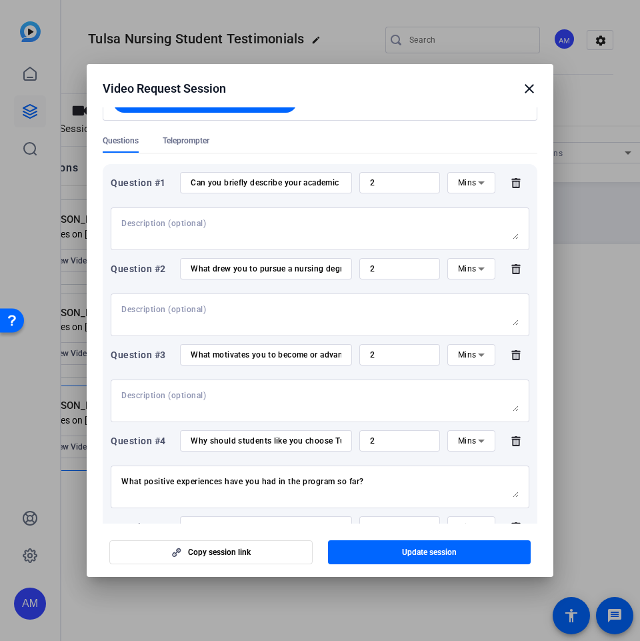
scroll to position [333, 0]
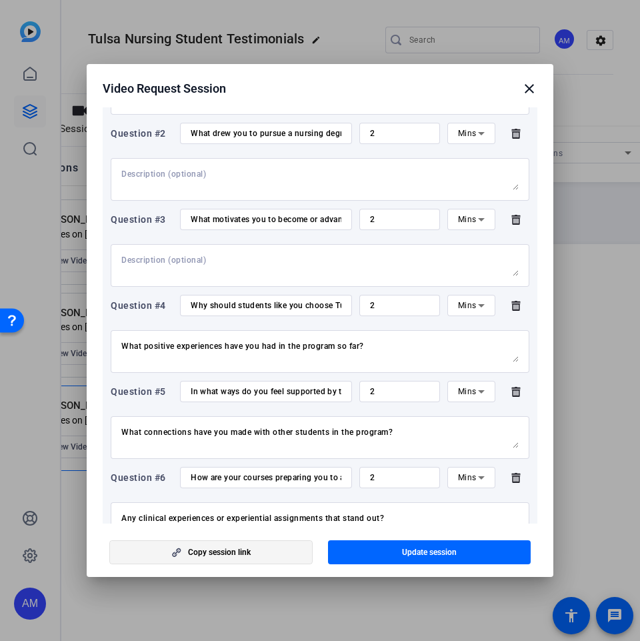
click at [243, 554] on span "Copy session link" at bounding box center [219, 552] width 63 height 11
click at [538, 89] on h2 "Video Request Session close" at bounding box center [320, 85] width 467 height 43
click at [530, 90] on mat-icon "close" at bounding box center [530, 89] width 16 height 16
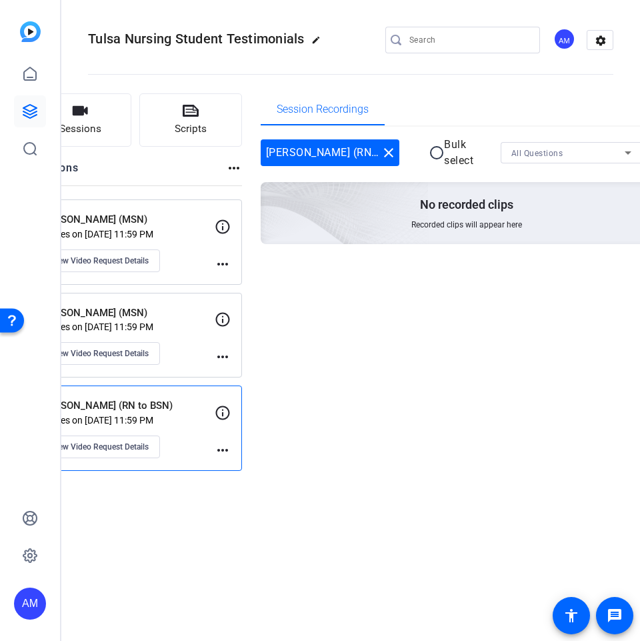
click at [172, 227] on div "Jessika Evans (MSN) Expires on Oct 03, 2025 @ 11:59 PM View Video Request Detai…" at bounding box center [127, 242] width 175 height 60
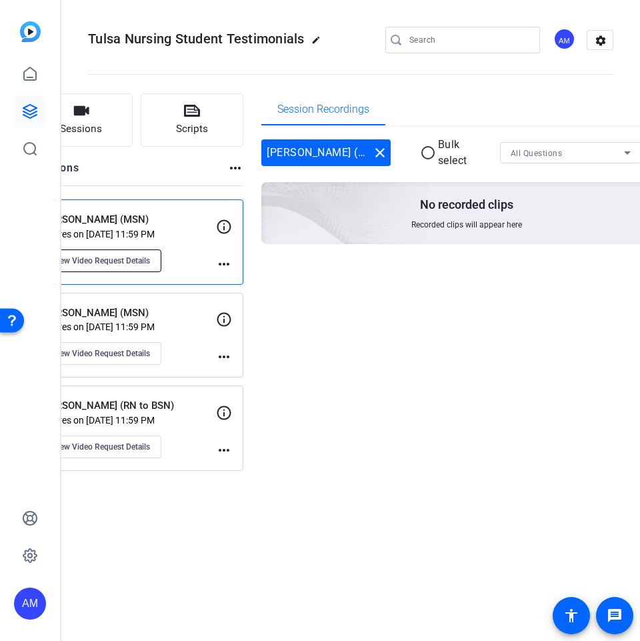
click at [107, 257] on span "View Video Request Details" at bounding box center [101, 260] width 97 height 11
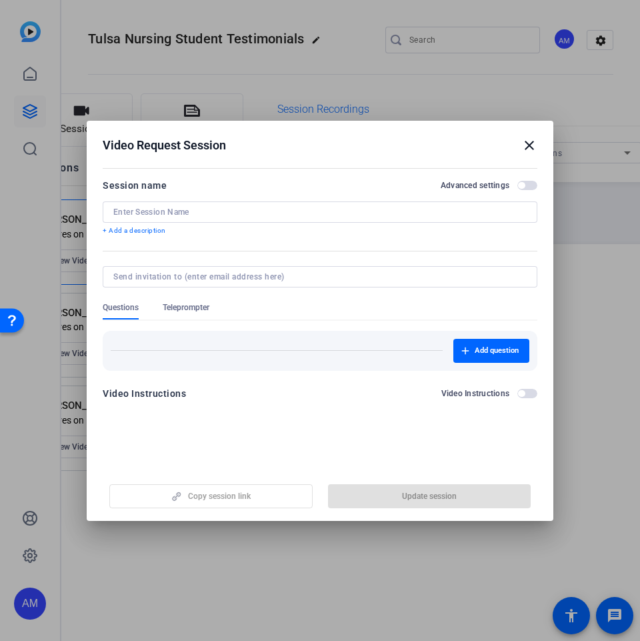
type input "Jessika Evans (MSN)"
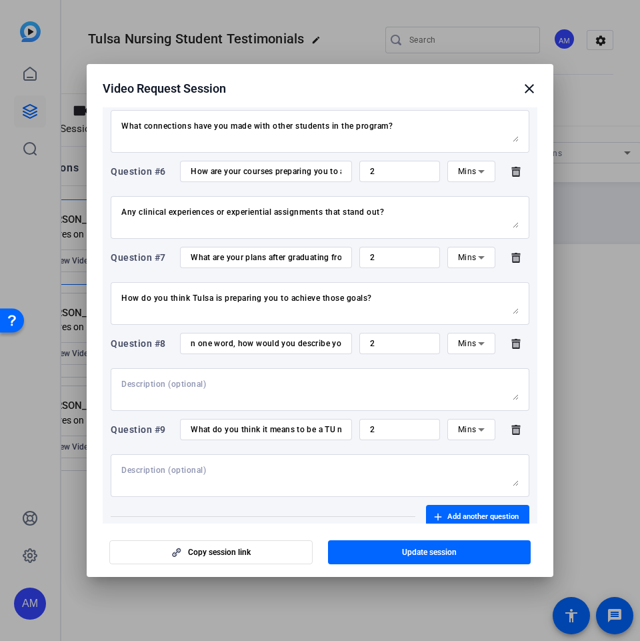
scroll to position [734, 0]
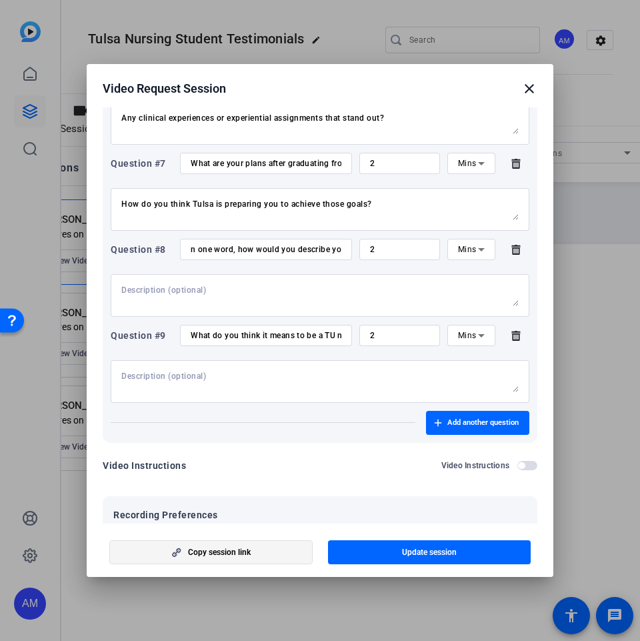
click at [202, 558] on span "Copy session link" at bounding box center [219, 552] width 63 height 11
click at [528, 89] on mat-icon "close" at bounding box center [530, 89] width 16 height 16
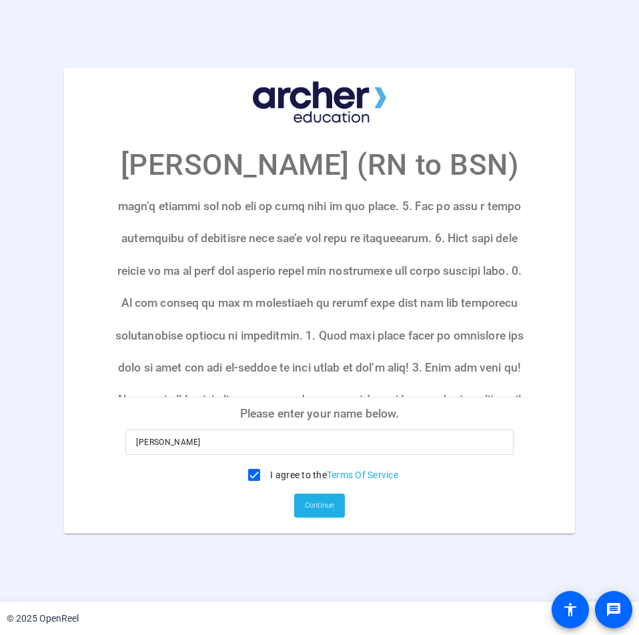
scroll to position [251, 0]
